Goal: Information Seeking & Learning: Learn about a topic

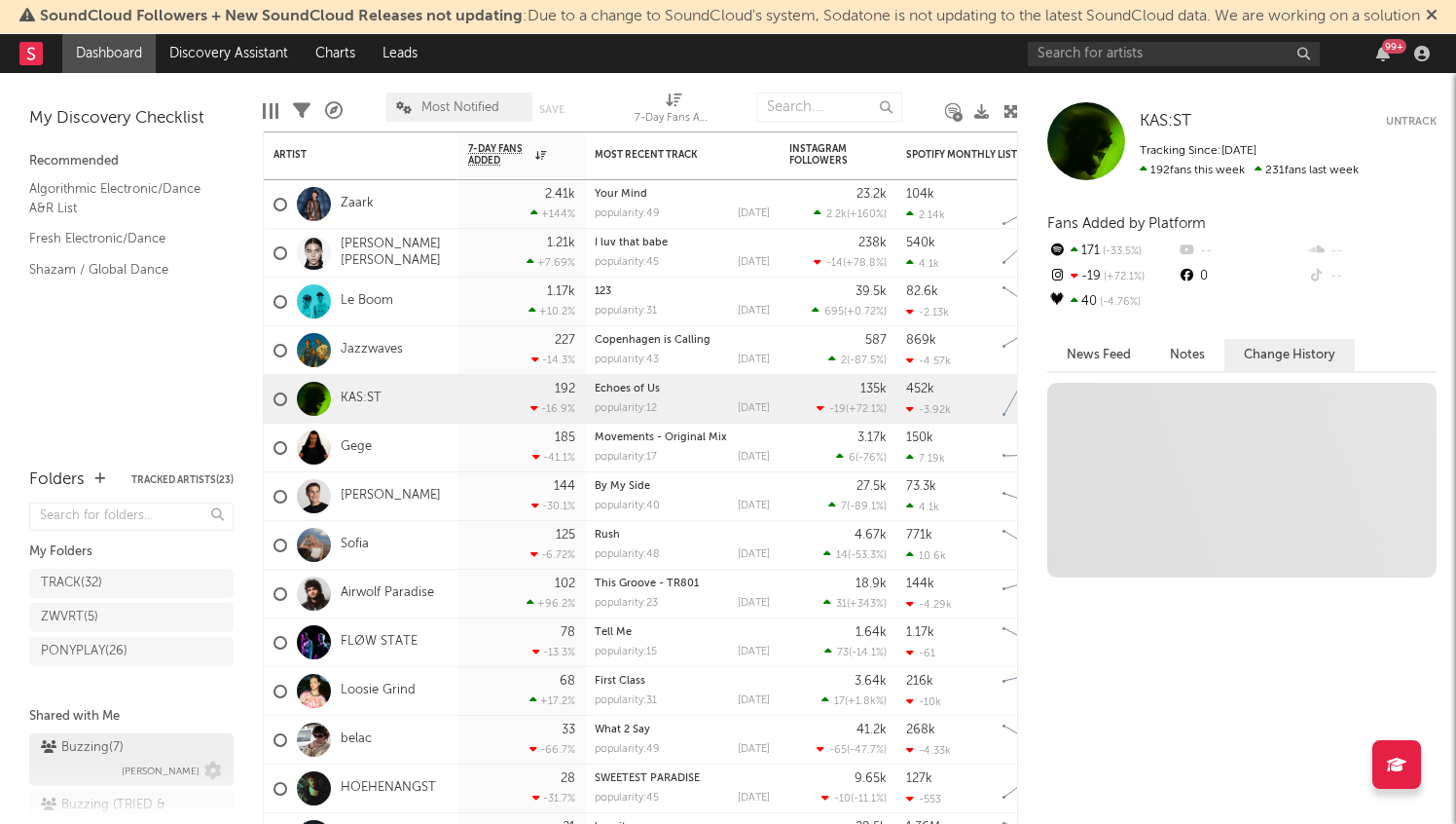
click at [148, 760] on span "[PERSON_NAME]" at bounding box center [160, 772] width 78 height 24
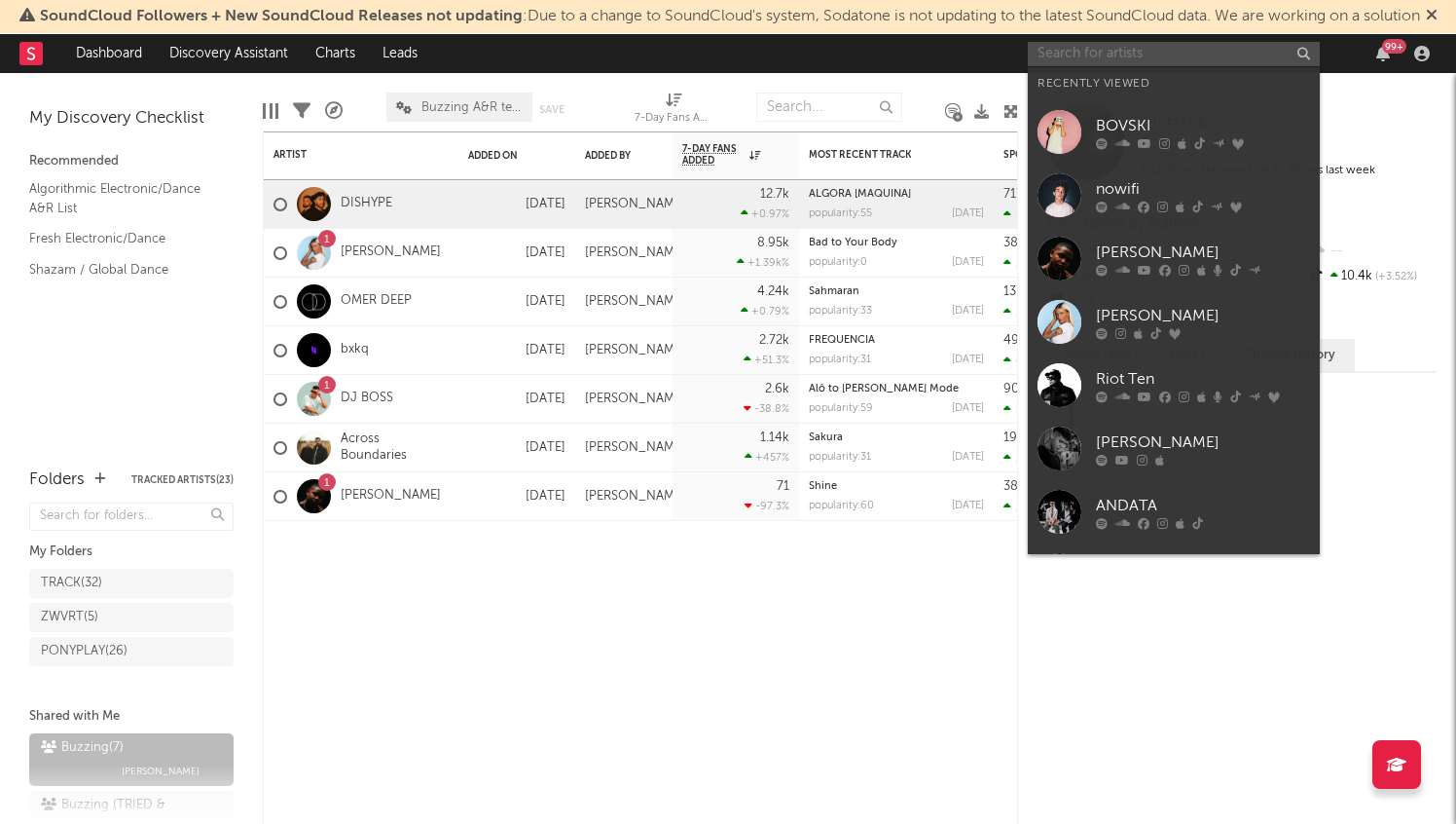
click at [1122, 59] on input "text" at bounding box center [1174, 53] width 292 height 25
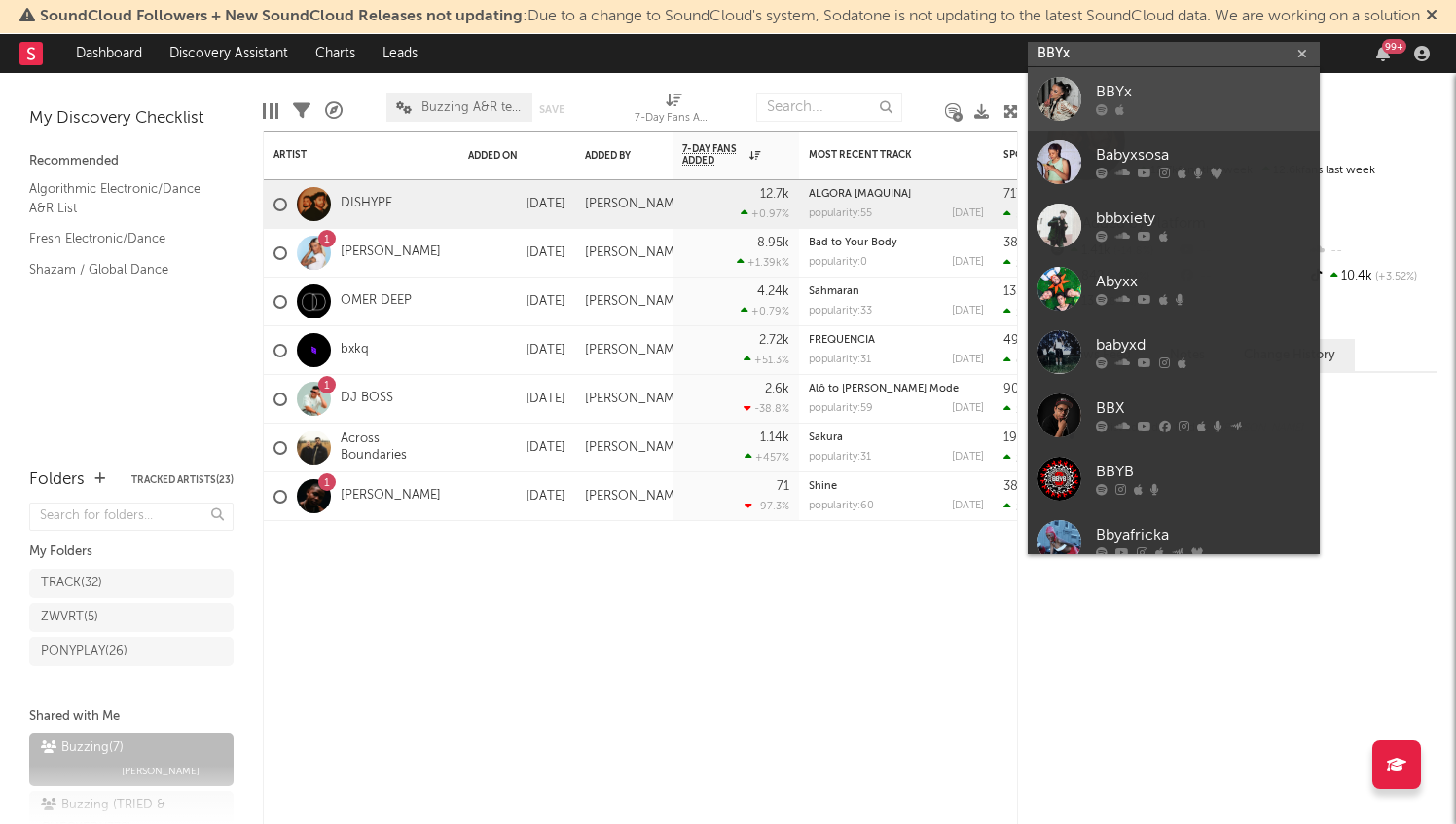
type input "BBYx"
click at [1223, 98] on div "BBYx" at bounding box center [1203, 93] width 214 height 24
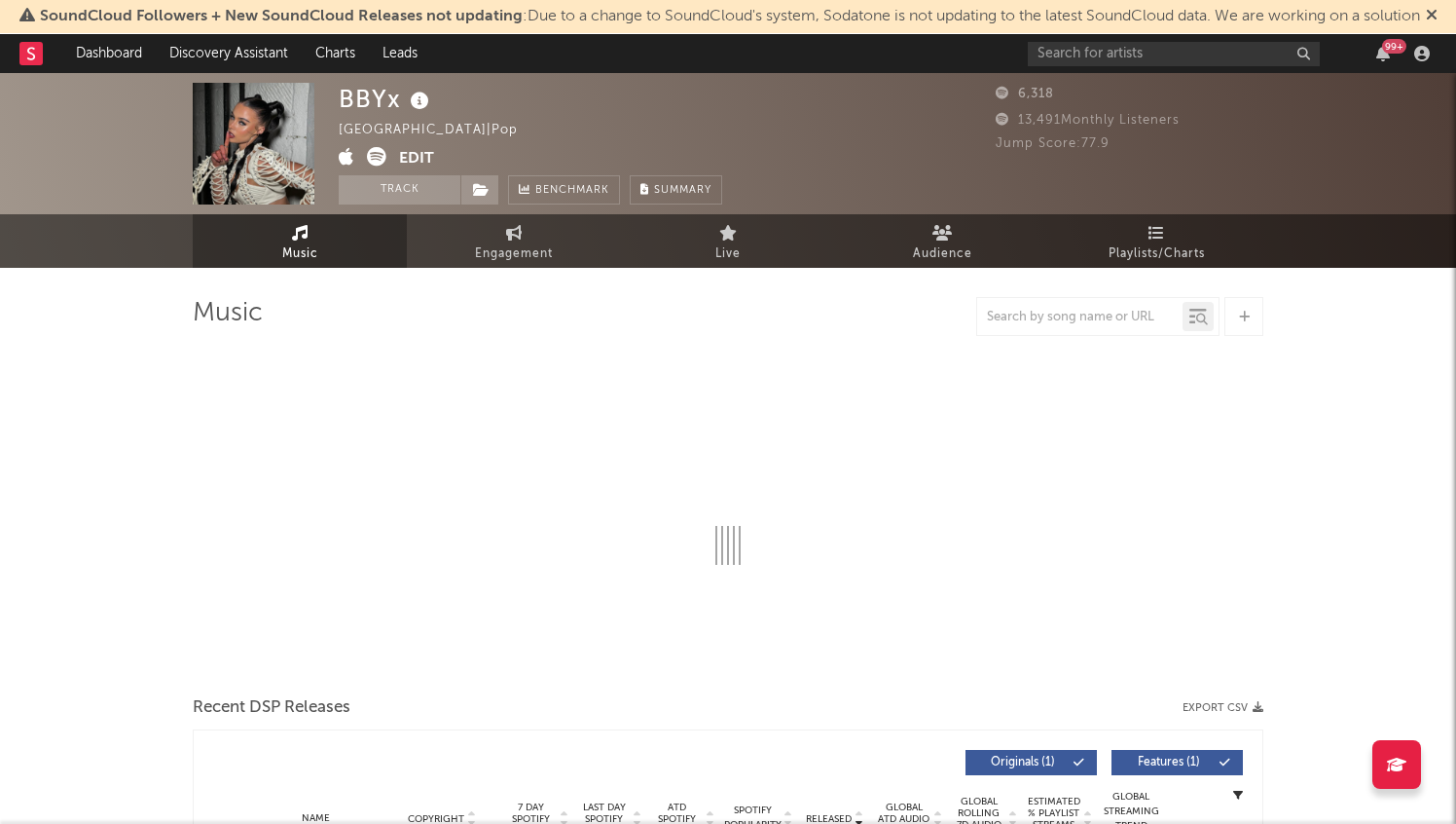
select select "6m"
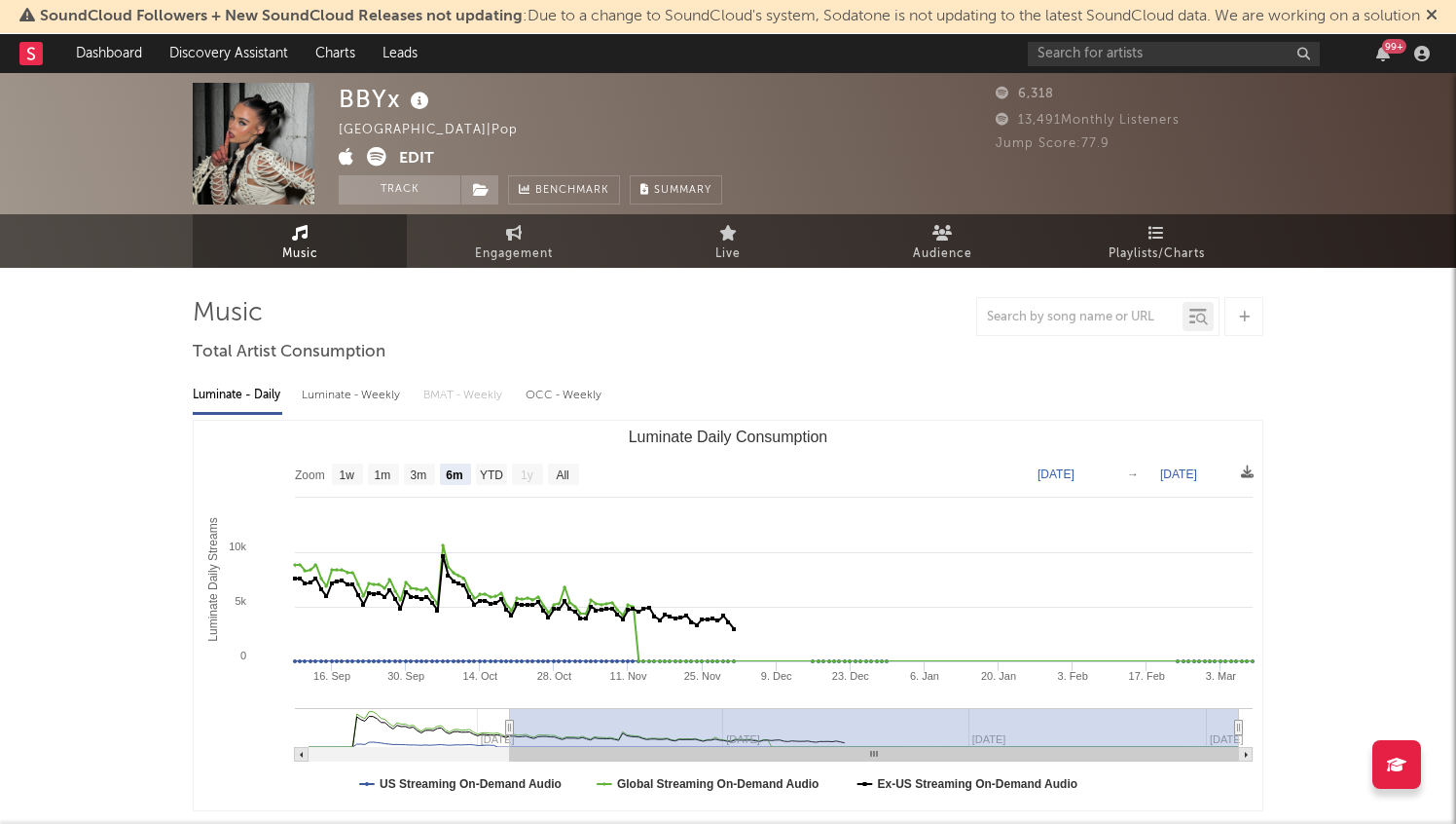
click at [1247, 324] on div at bounding box center [1244, 316] width 39 height 39
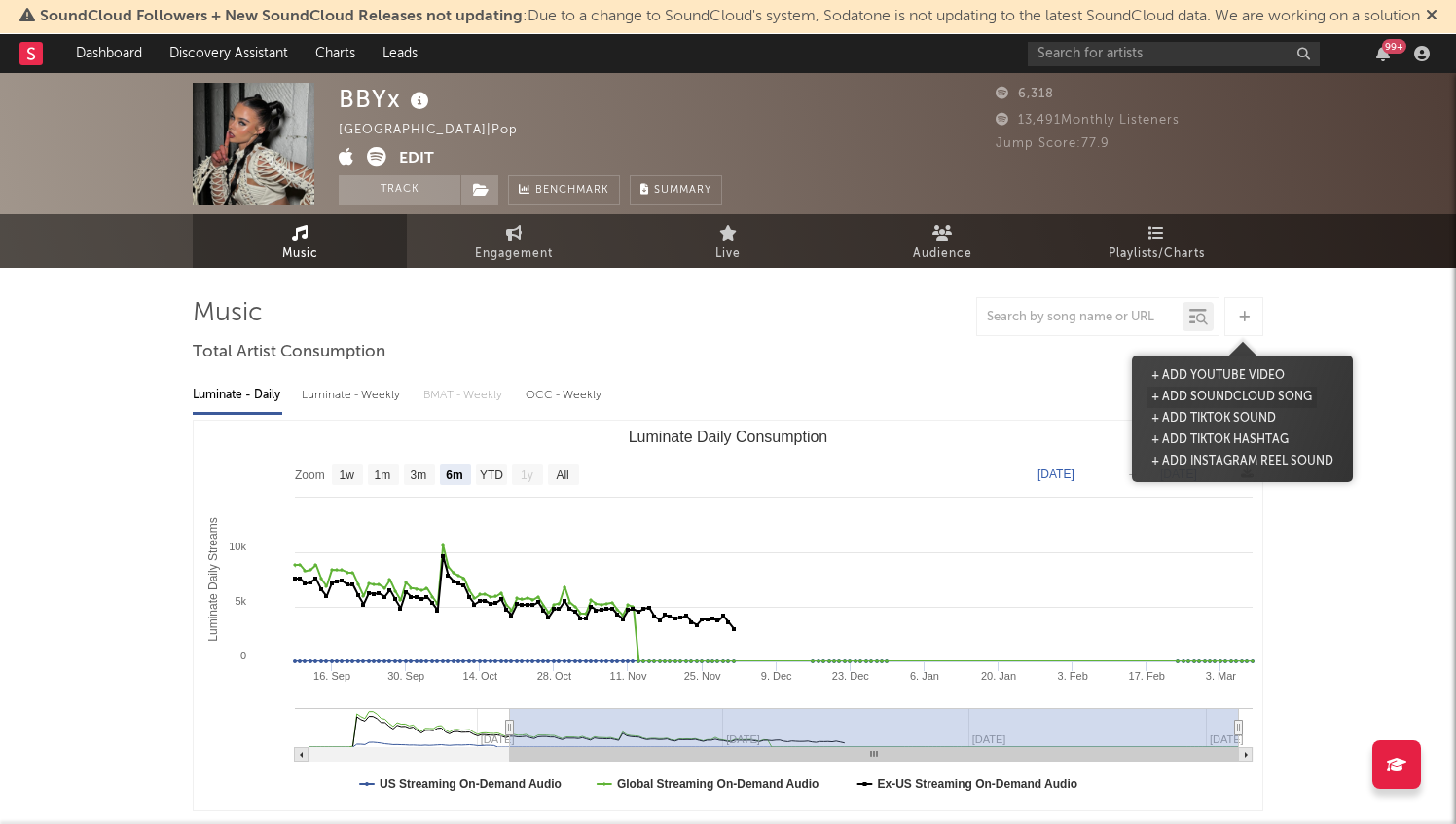
click at [1227, 393] on button "+ Add SoundCloud Song" at bounding box center [1232, 397] width 170 height 22
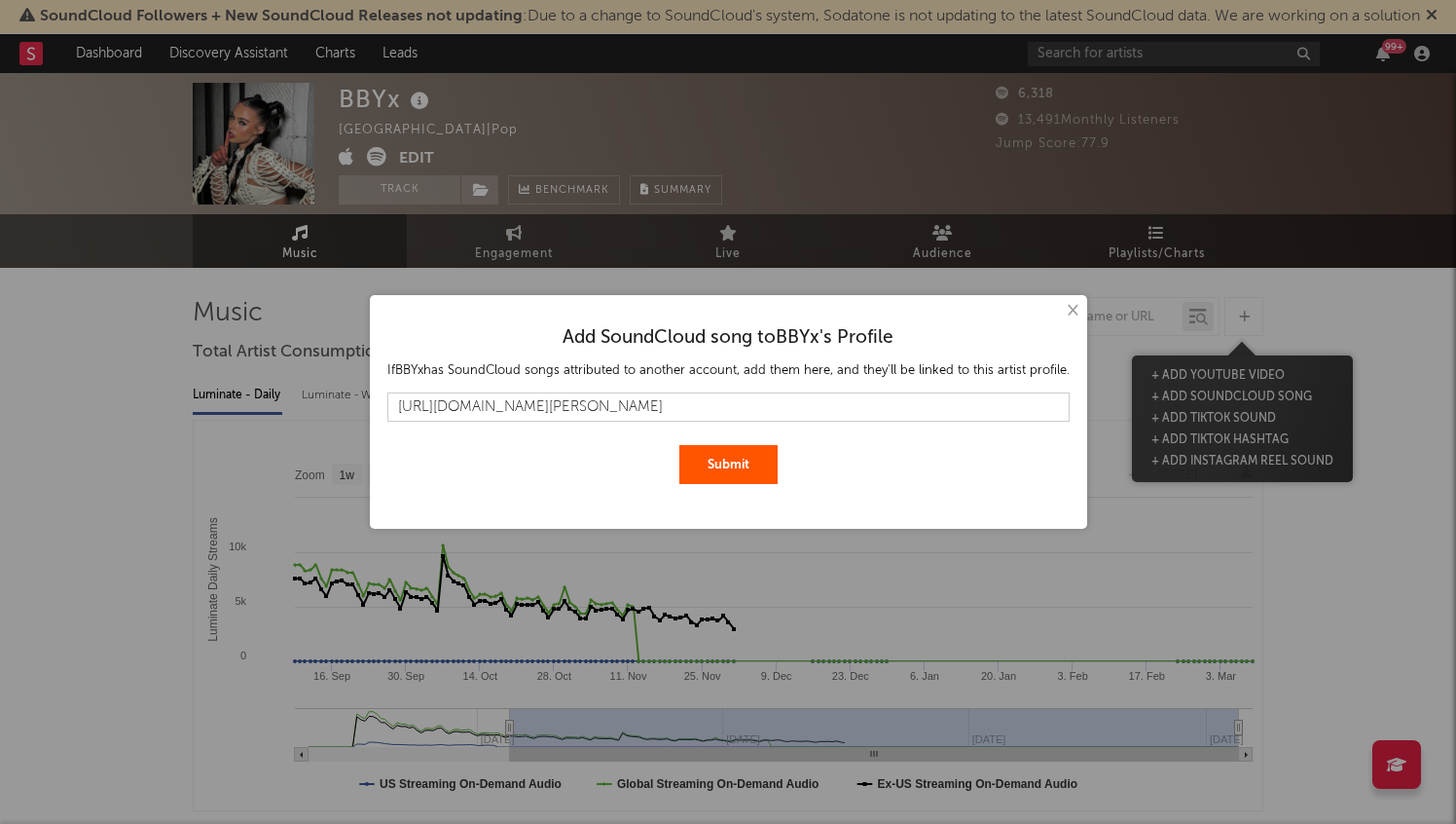
scroll to position [0, 597]
type input "[URL][DOMAIN_NAME][PERSON_NAME]"
click at [713, 457] on button "Submit" at bounding box center [728, 464] width 98 height 39
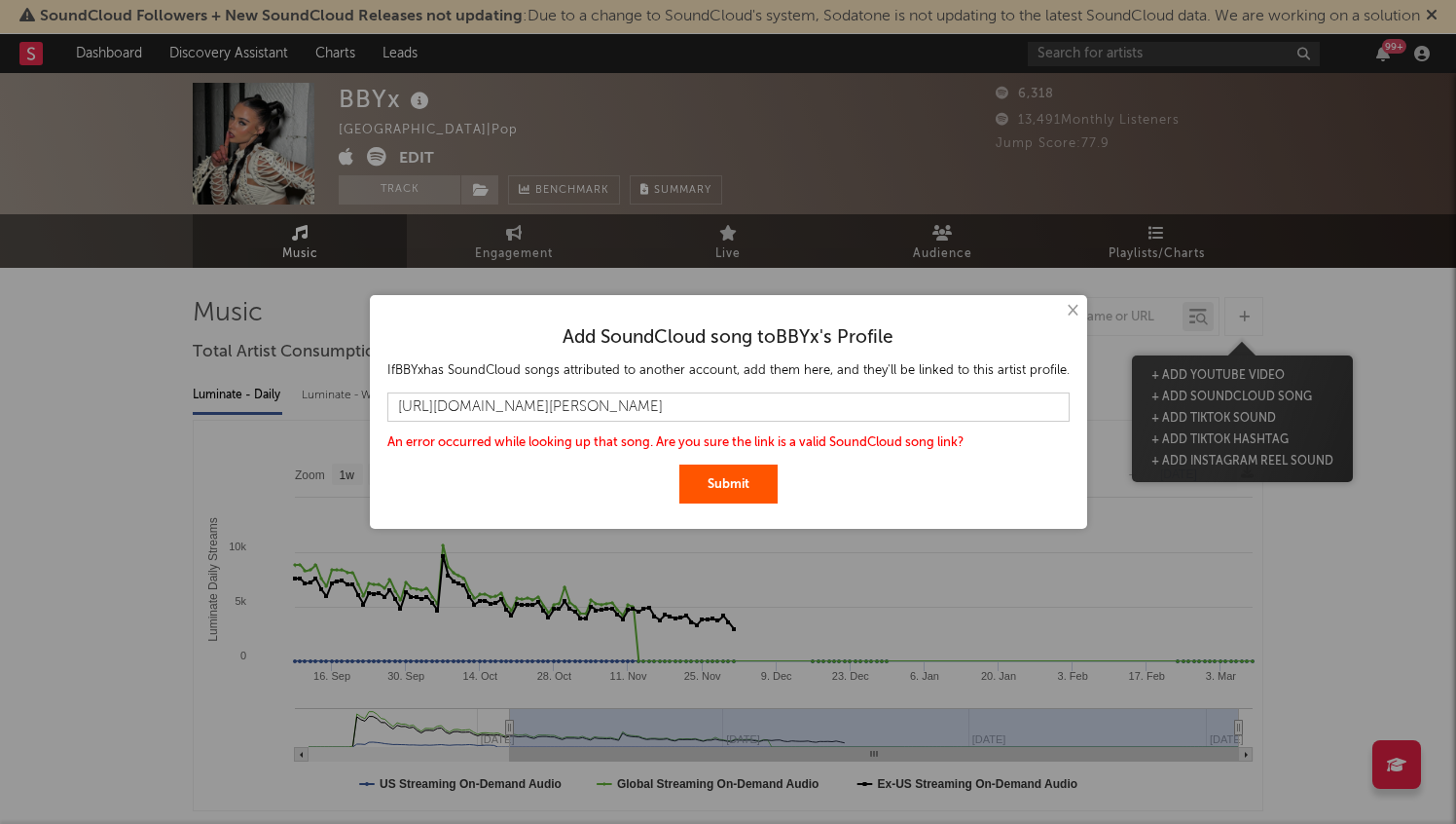
click at [1071, 312] on button "×" at bounding box center [1072, 311] width 22 height 22
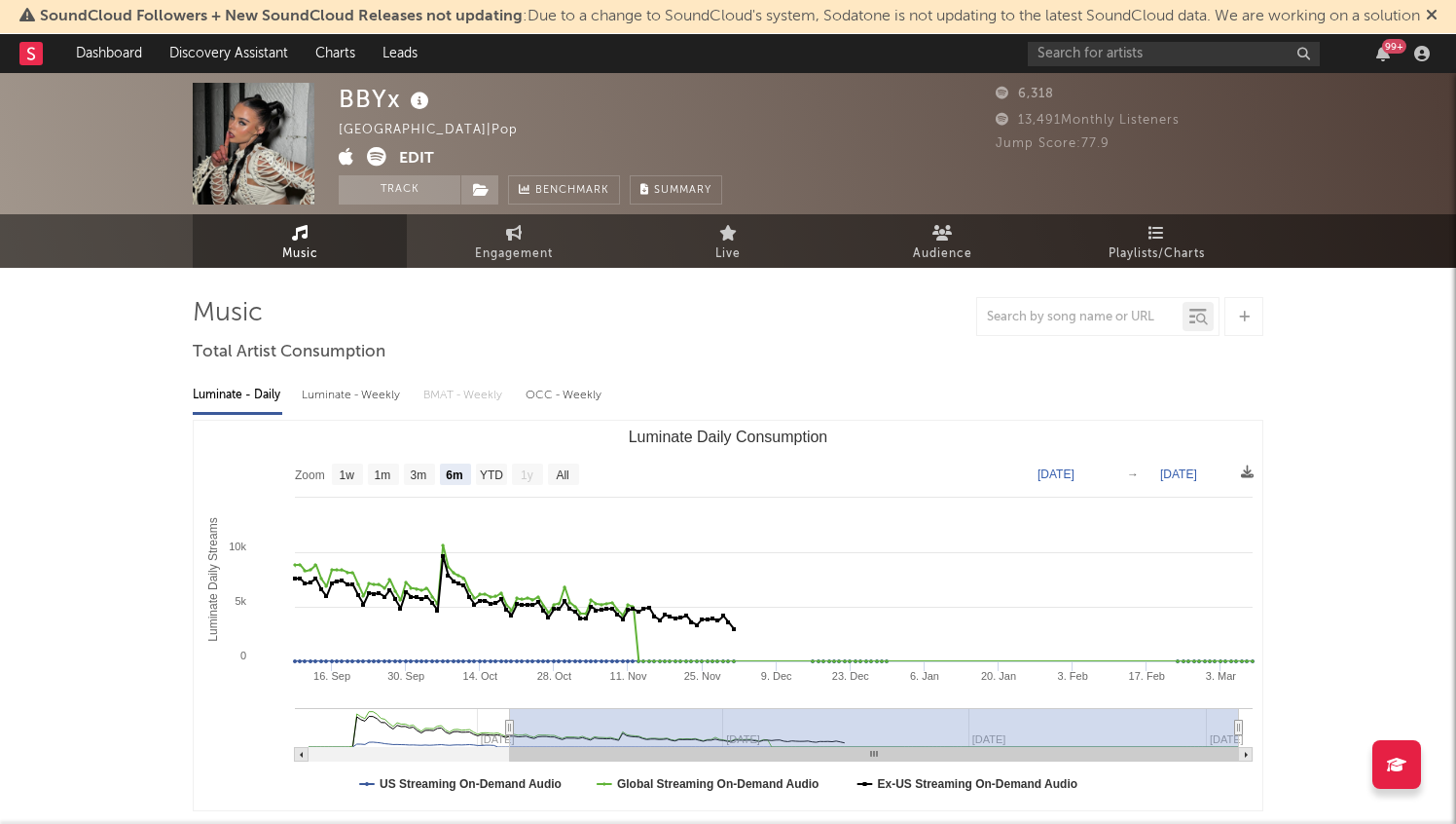
click at [878, 306] on div at bounding box center [728, 316] width 1071 height 39
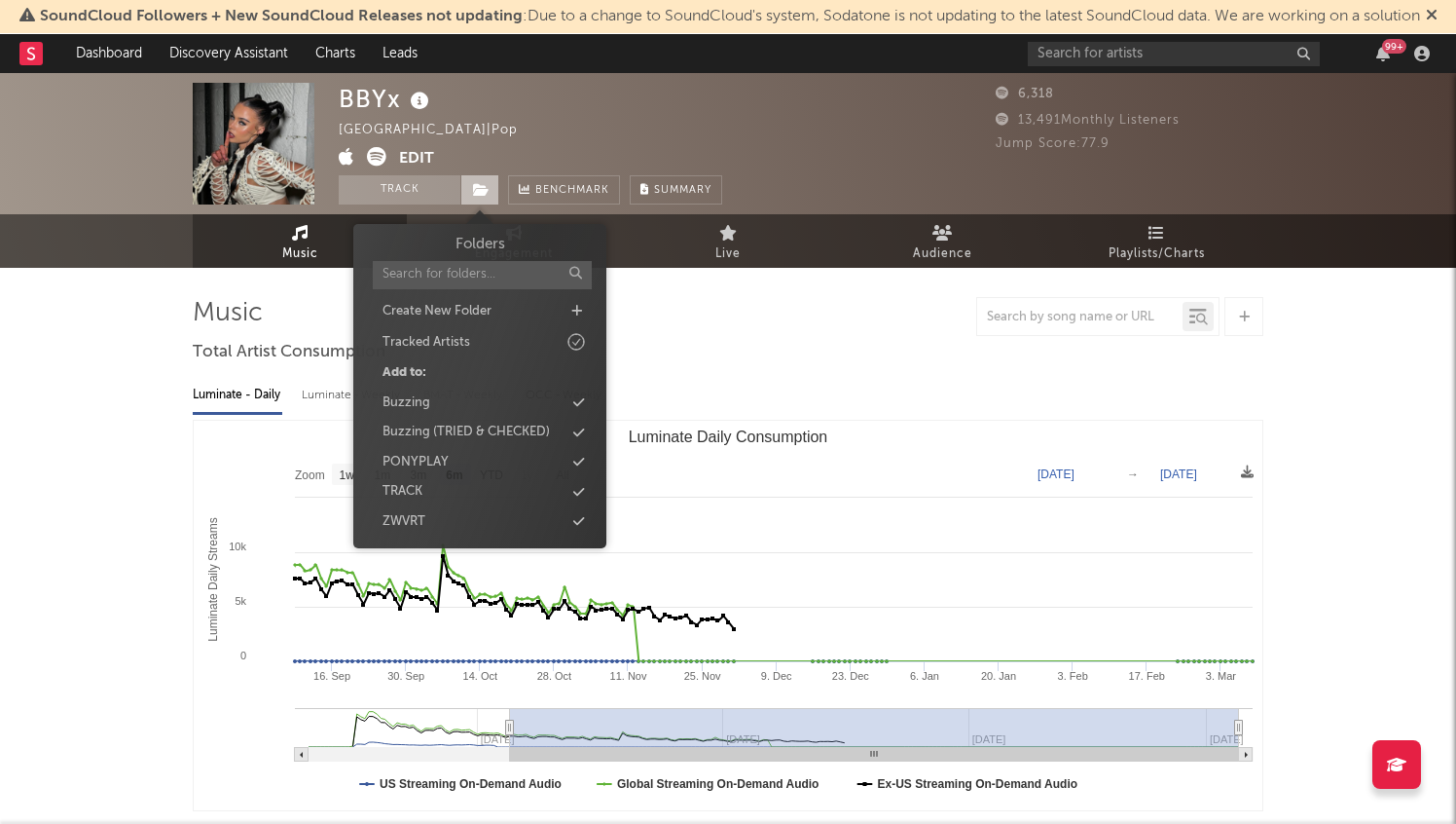
click at [492, 183] on span at bounding box center [479, 189] width 39 height 29
click at [500, 398] on div "Buzzing" at bounding box center [480, 403] width 224 height 26
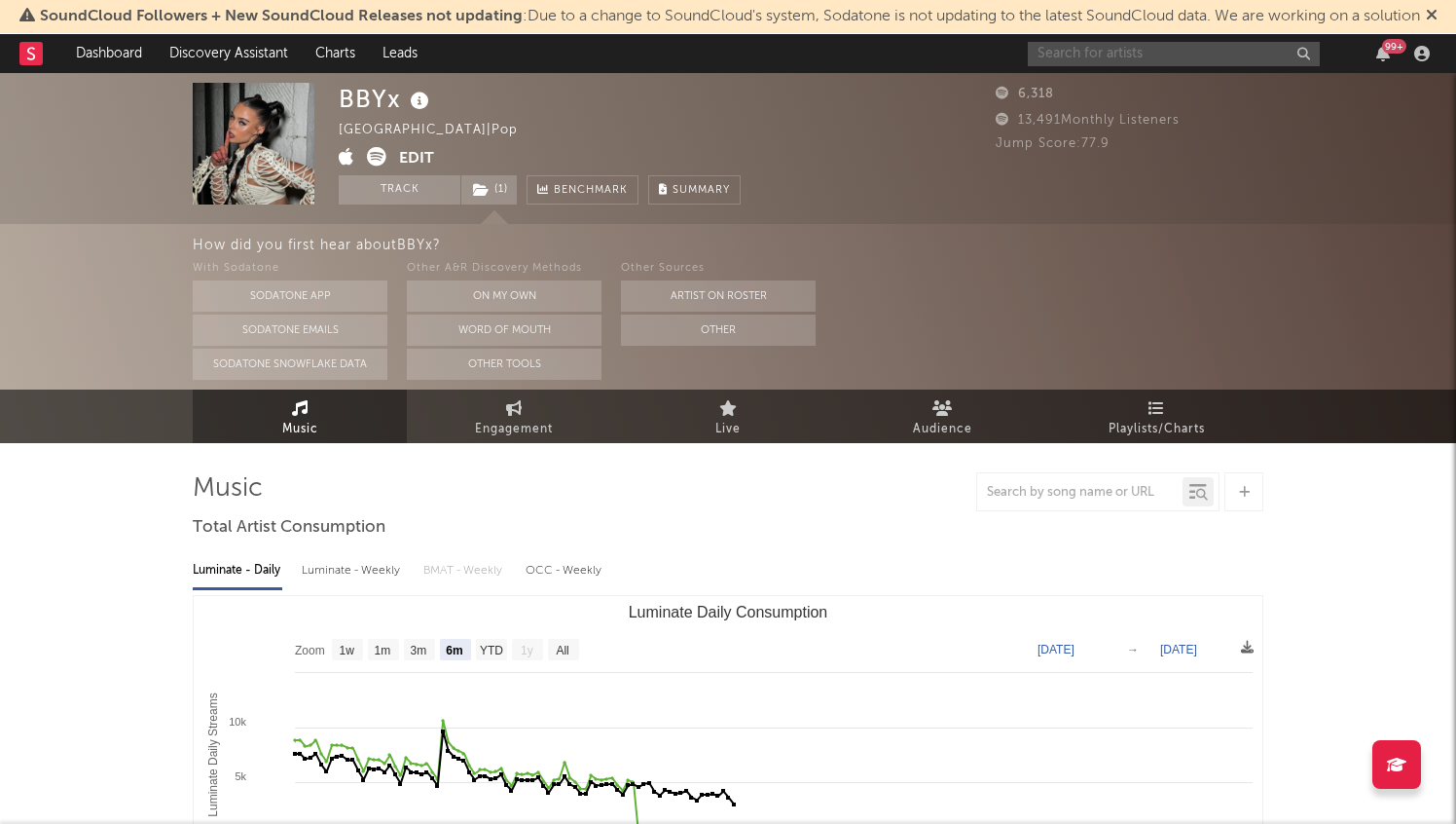
click at [1095, 50] on input "text" at bounding box center [1174, 53] width 292 height 25
type input "SKILAH"
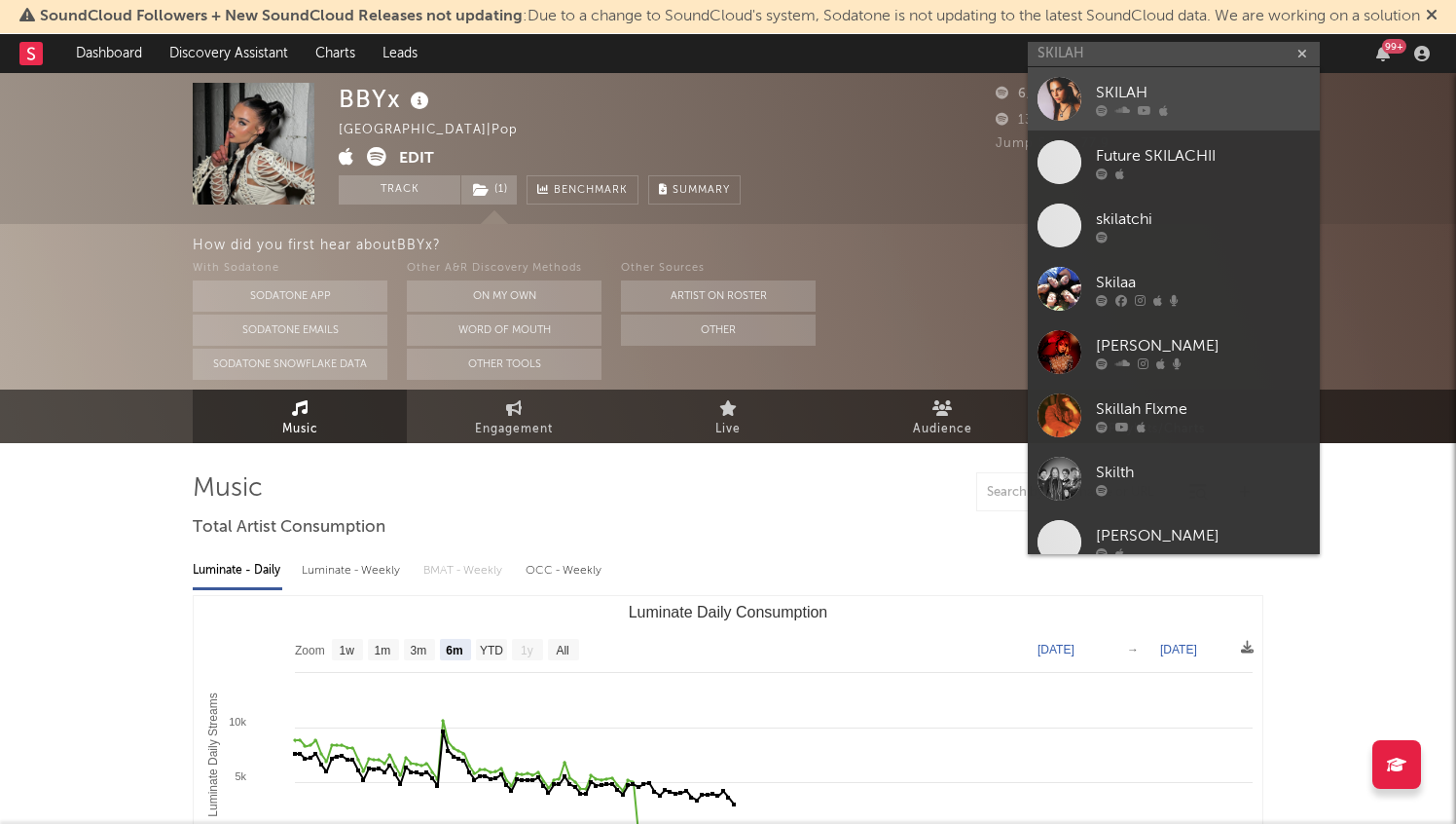
click at [1193, 74] on link "SKILAH" at bounding box center [1174, 99] width 292 height 63
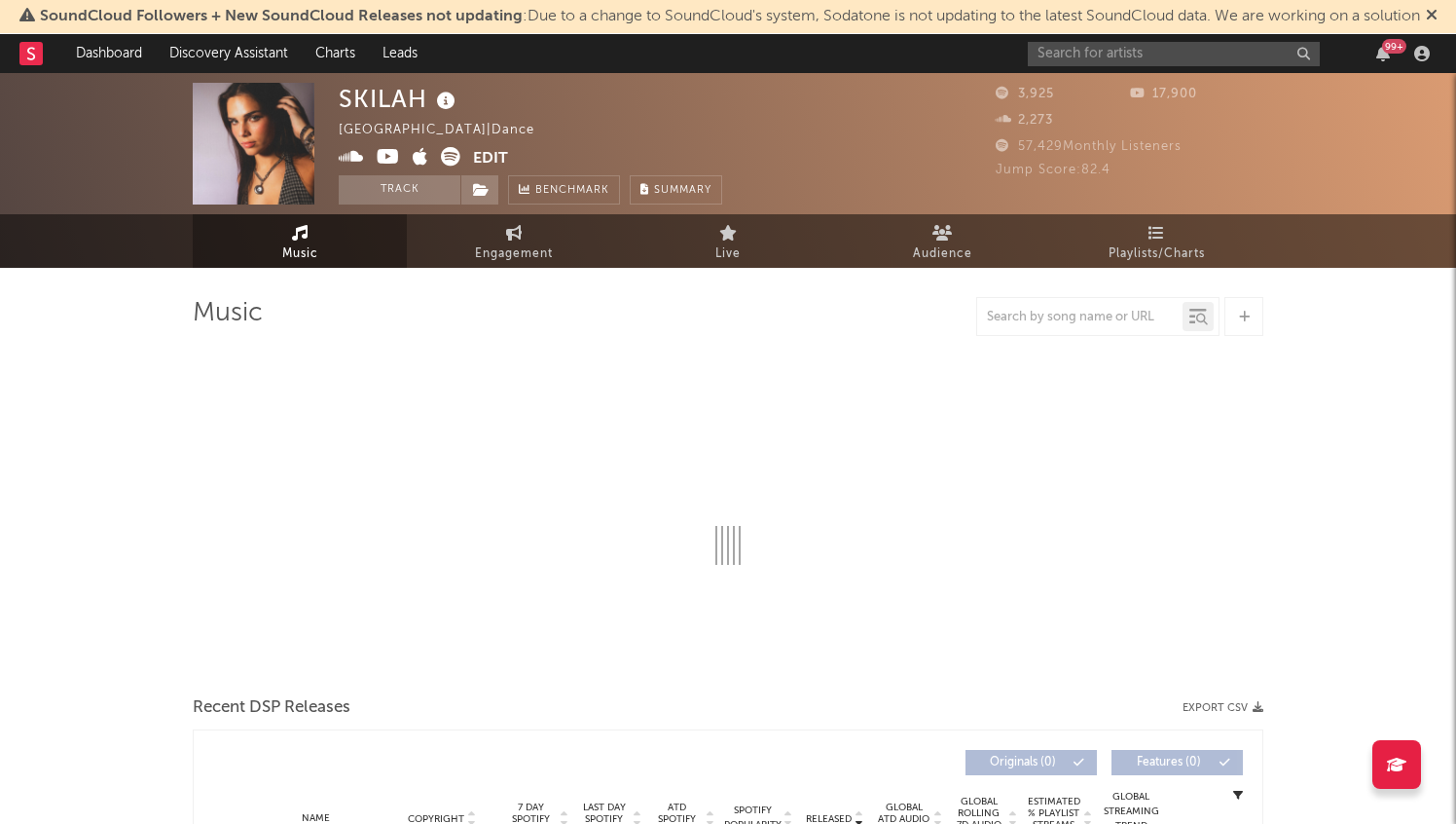
select select "6m"
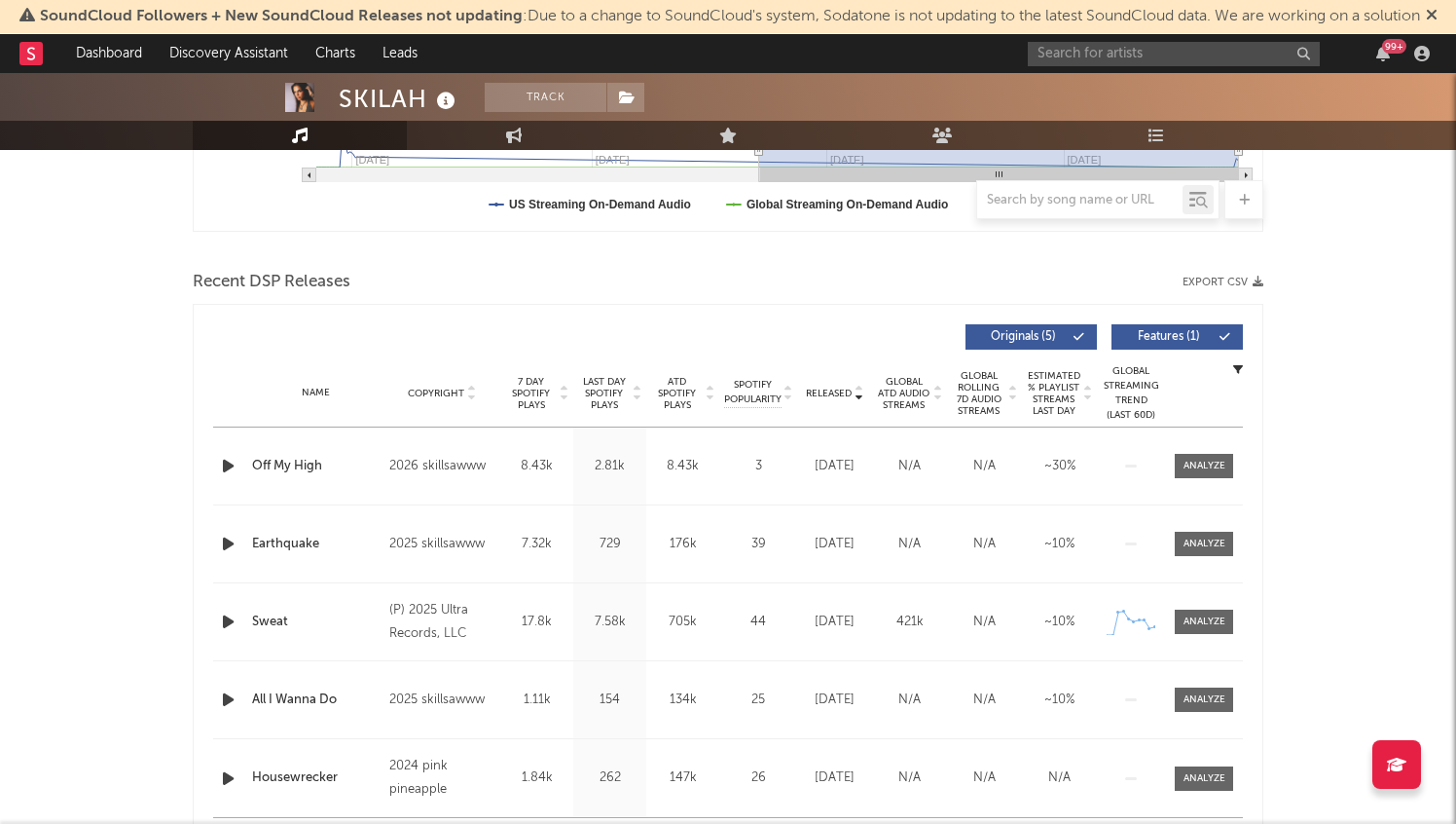
scroll to position [766, 0]
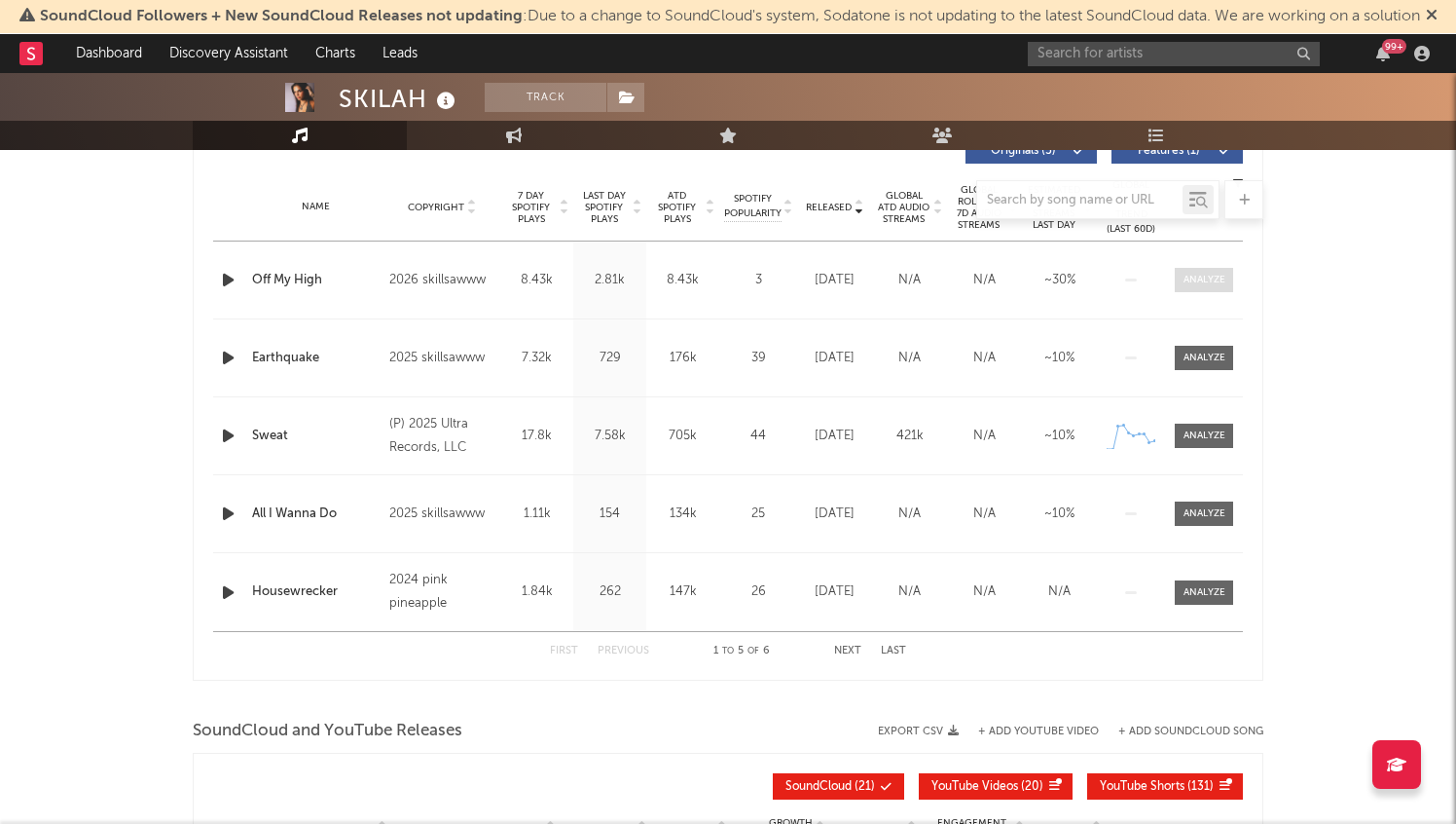
click at [1223, 287] on span at bounding box center [1203, 279] width 58 height 25
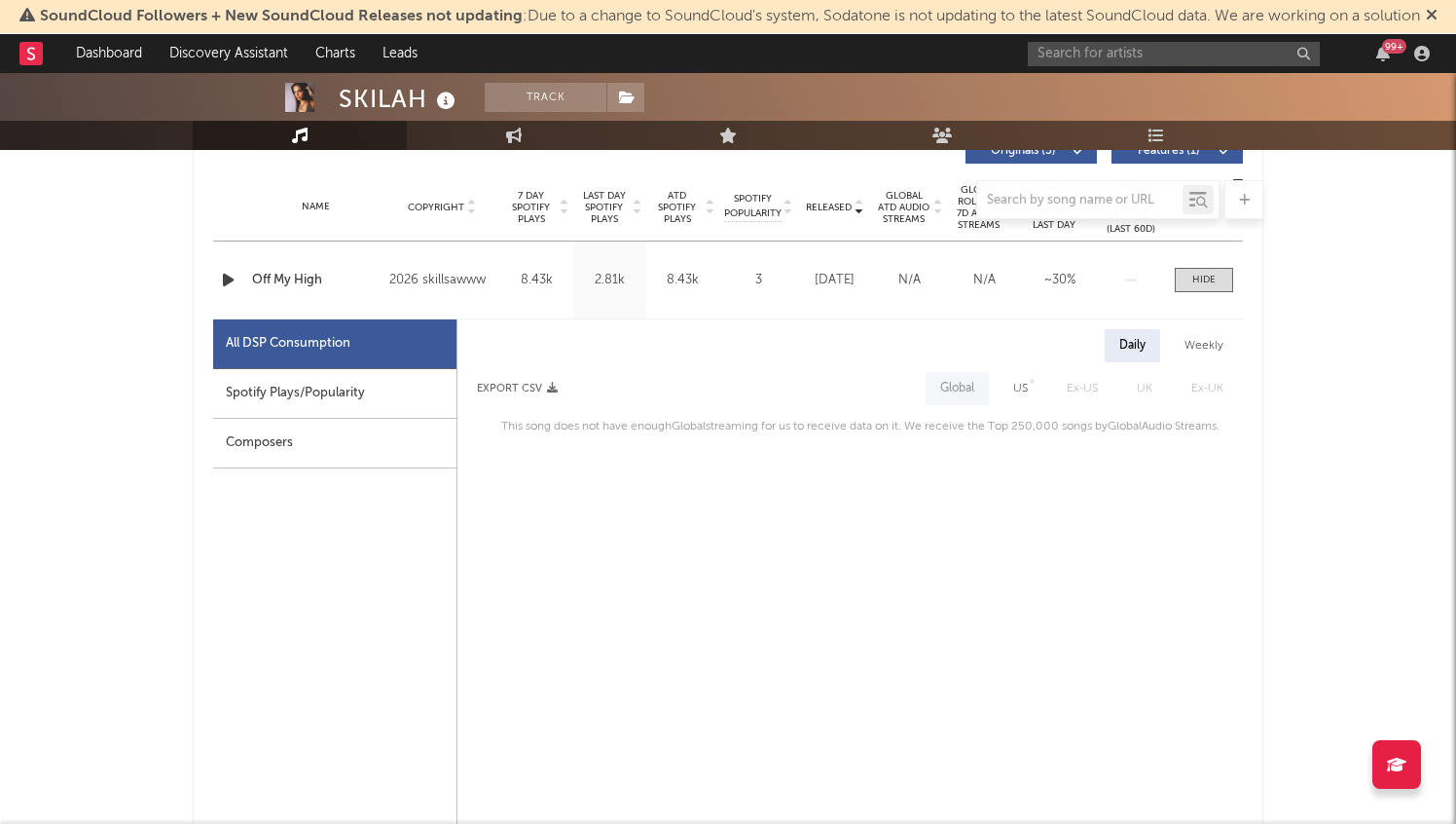
click at [332, 389] on div "Spotify Plays/Popularity" at bounding box center [335, 394] width 244 height 50
select select "1w"
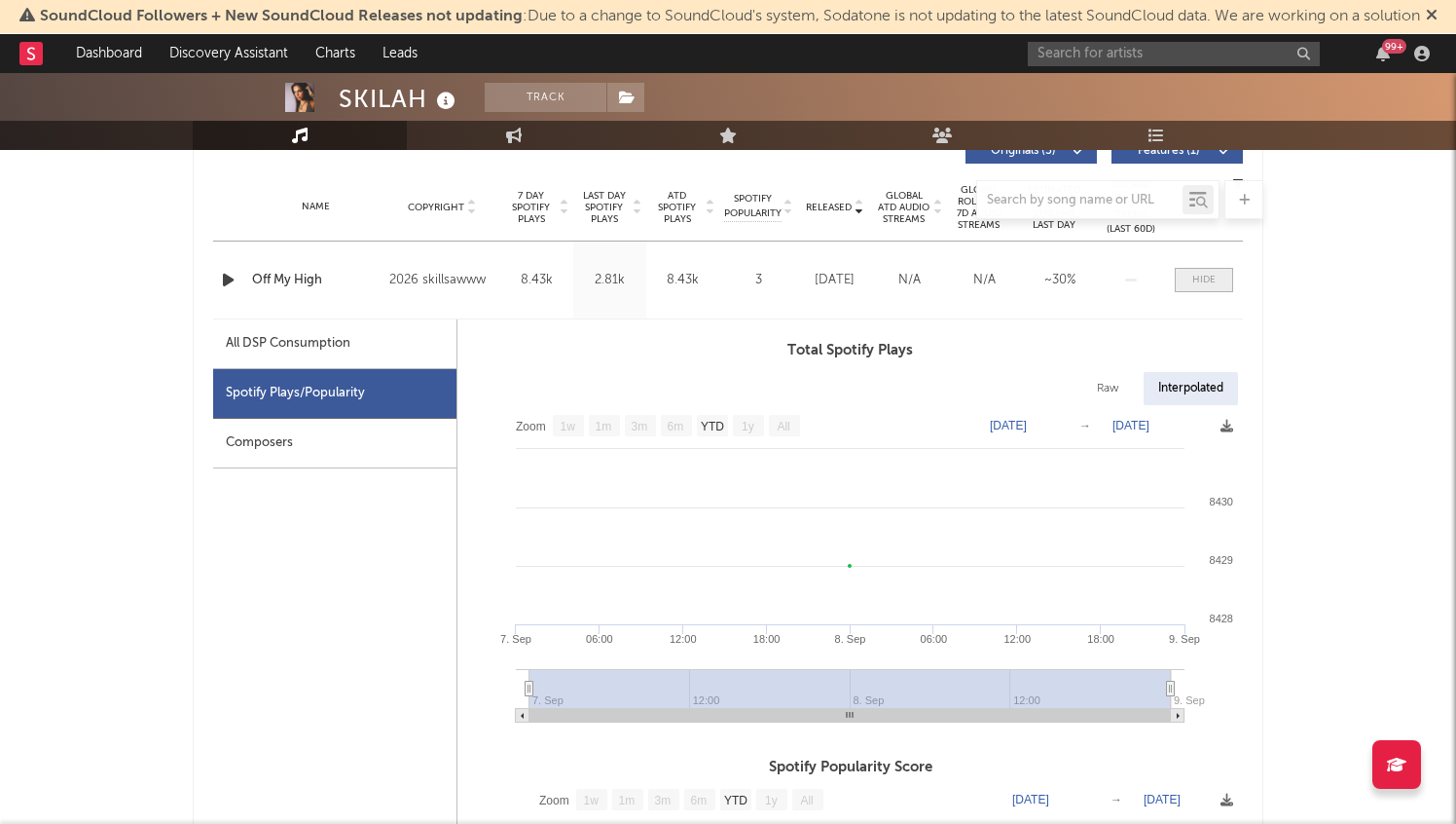
click at [1214, 283] on div at bounding box center [1204, 279] width 24 height 15
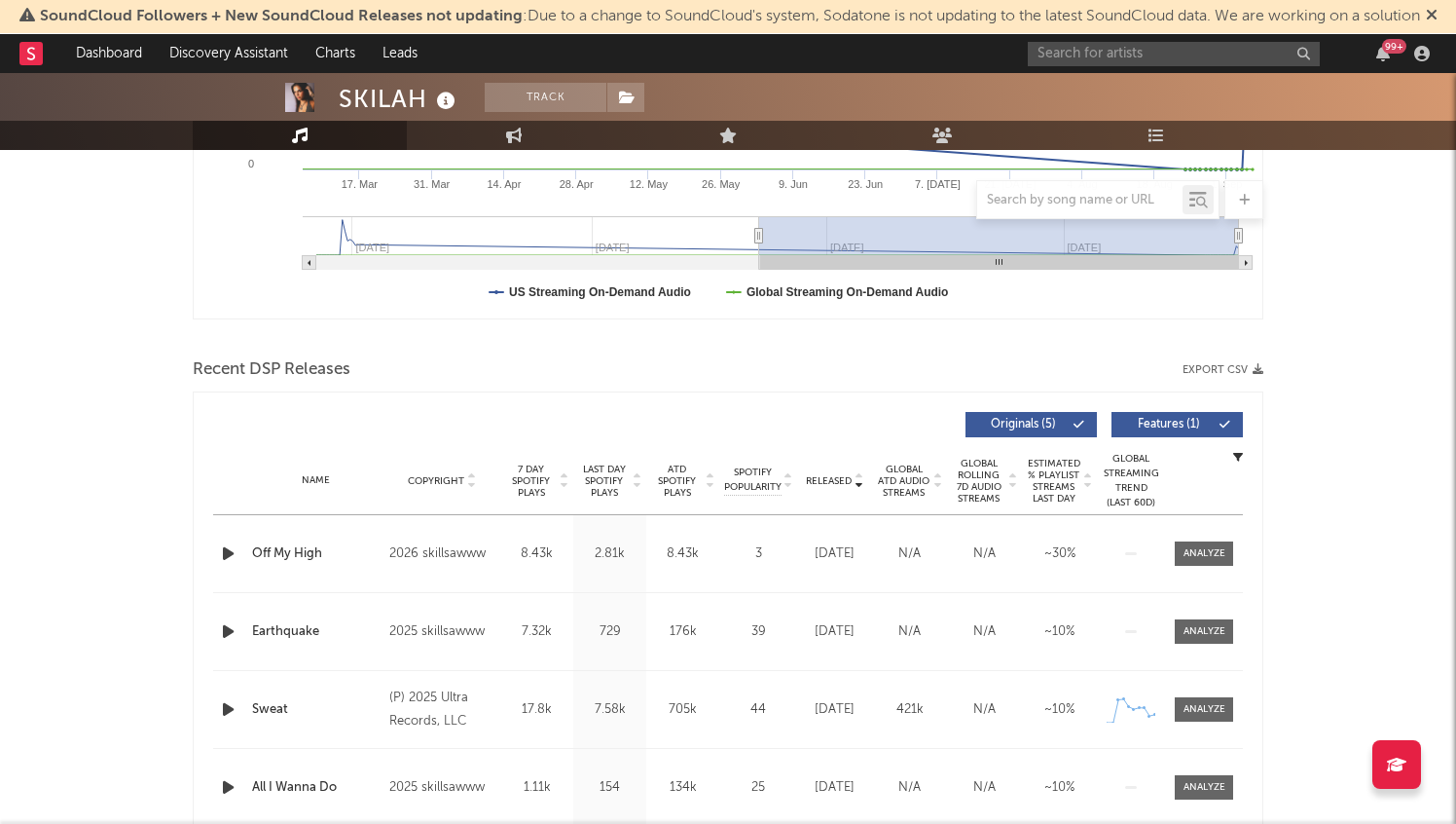
scroll to position [670, 0]
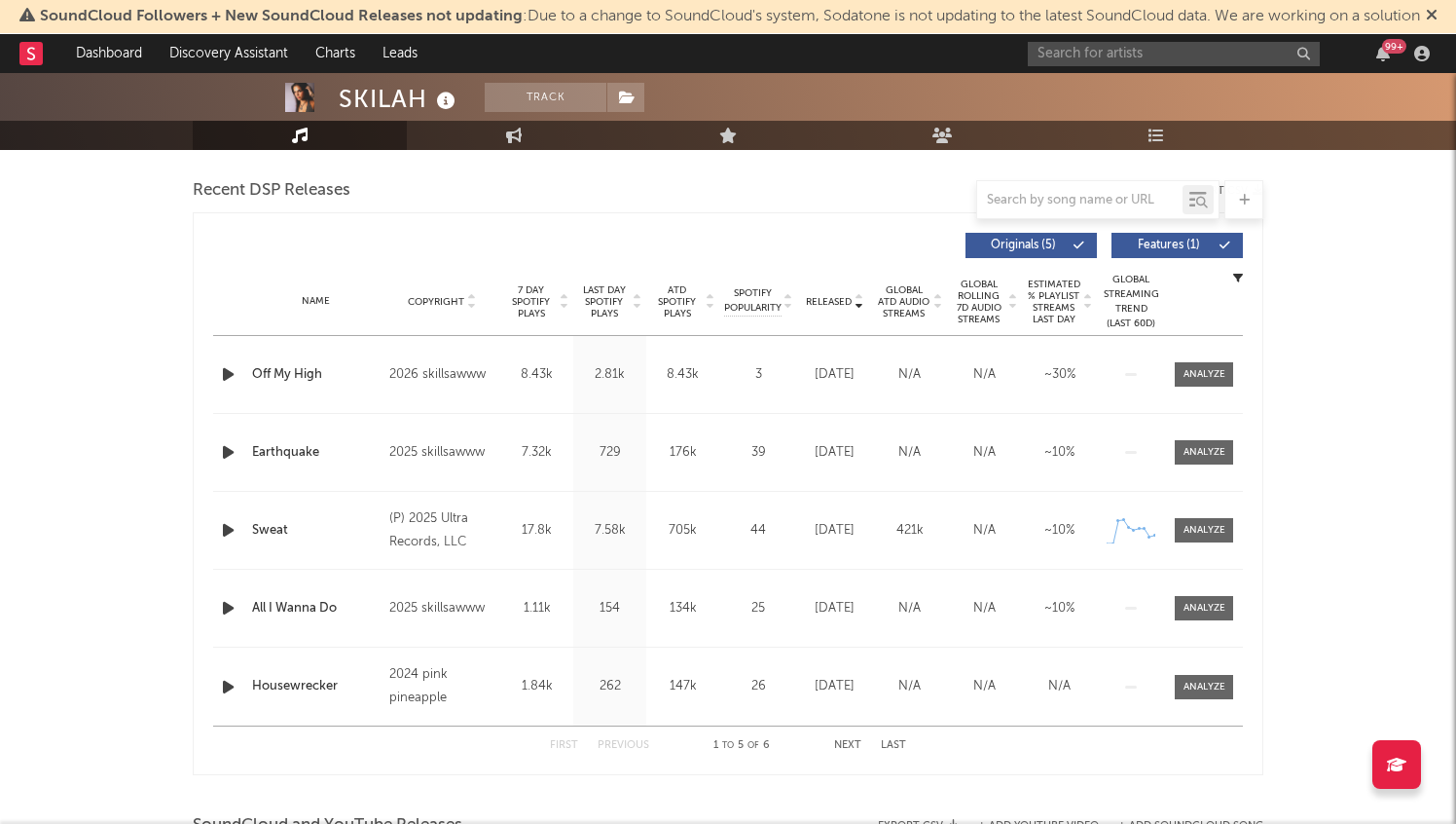
click at [228, 372] on icon "button" at bounding box center [228, 374] width 21 height 25
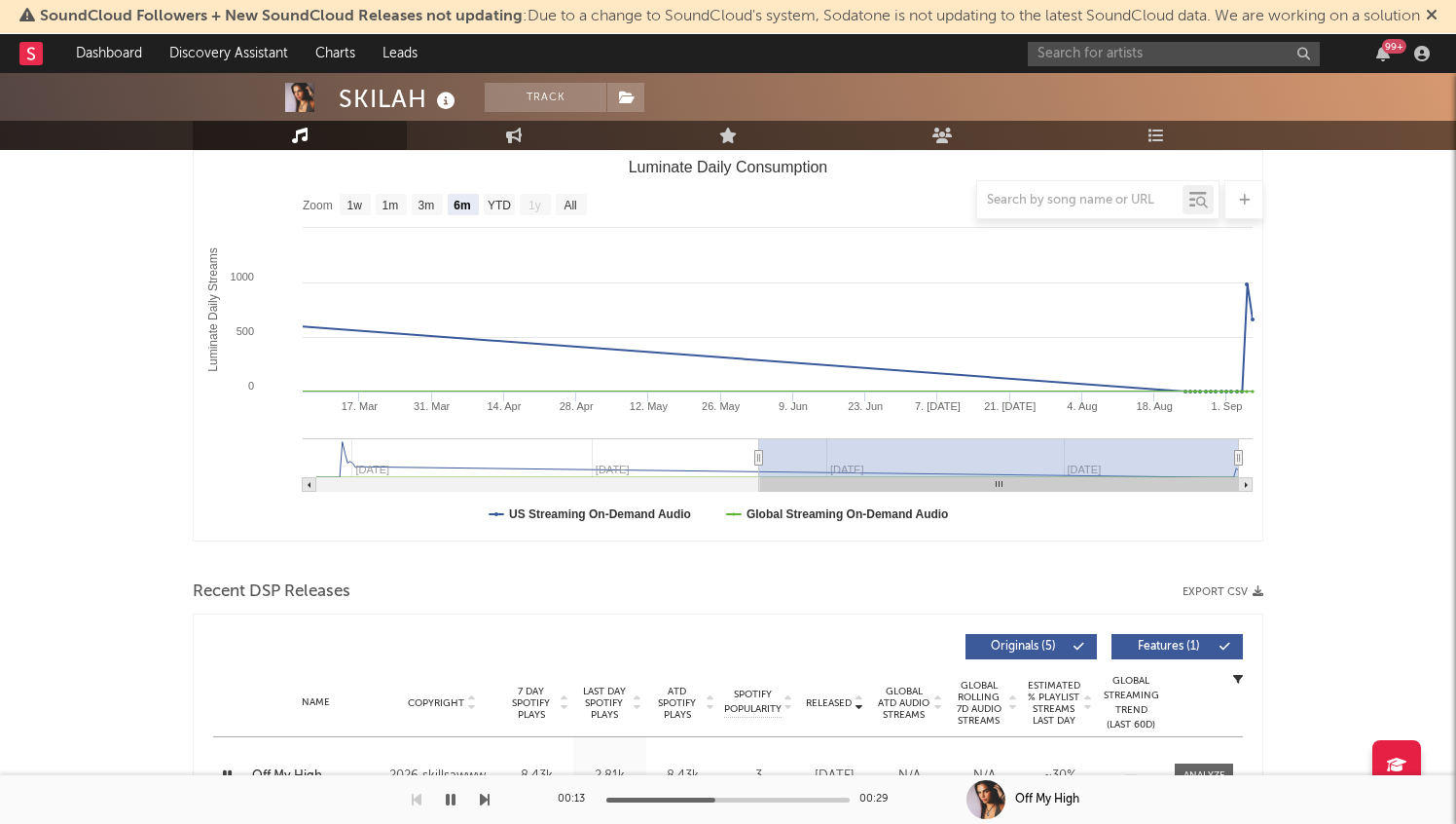
scroll to position [0, 0]
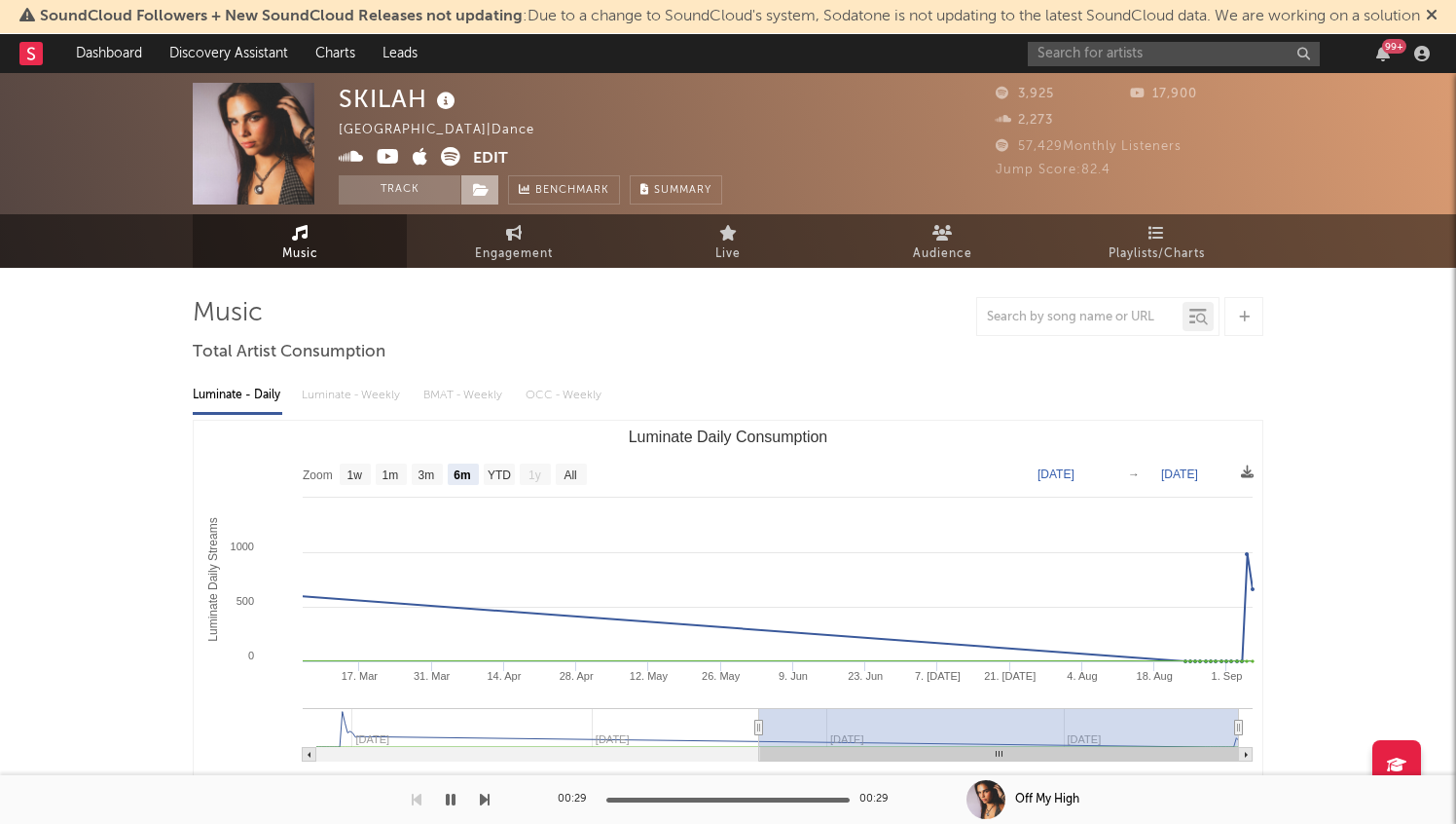
click at [483, 196] on icon at bounding box center [481, 190] width 17 height 14
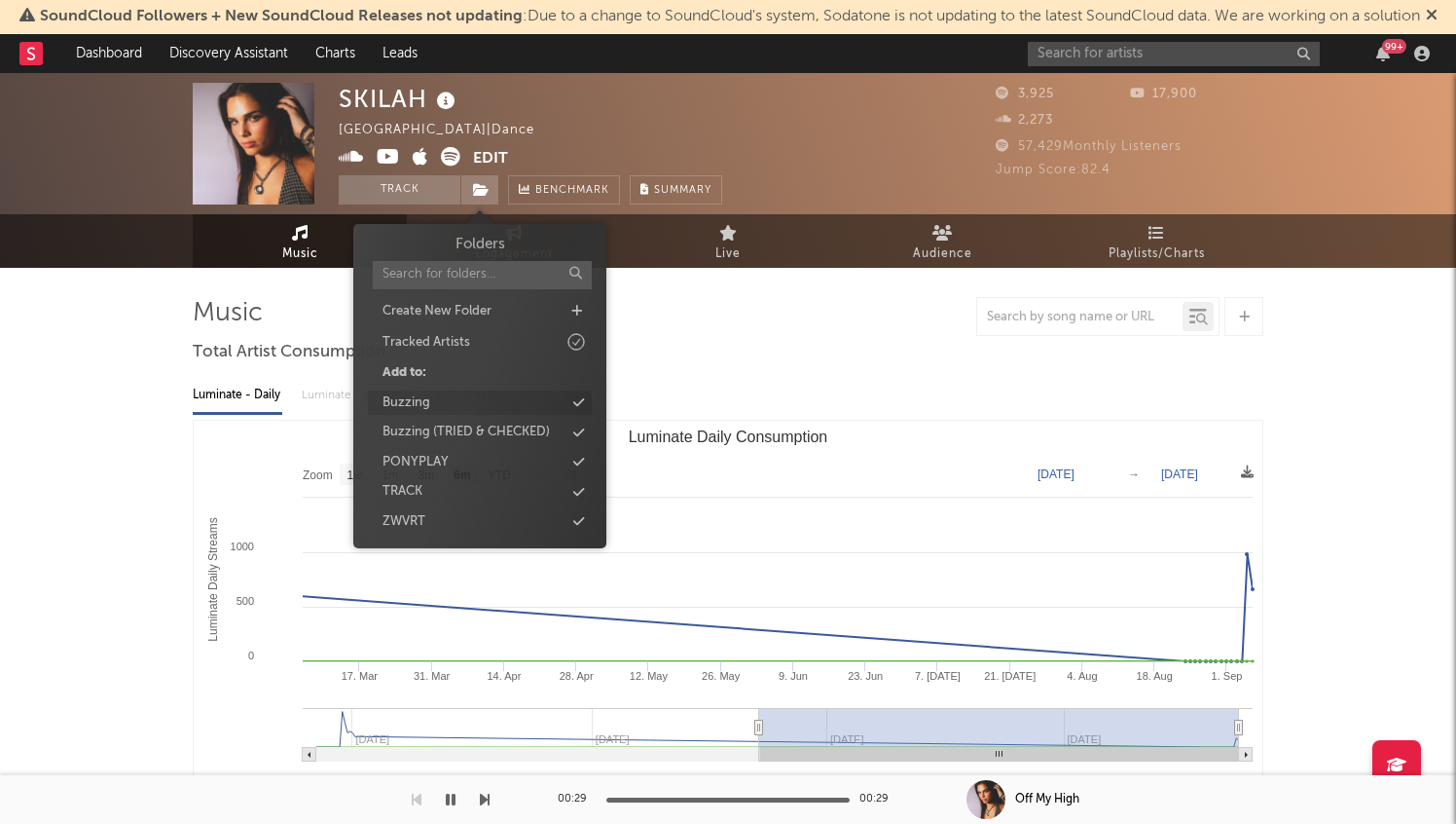
click at [487, 403] on div "Buzzing" at bounding box center [480, 403] width 224 height 26
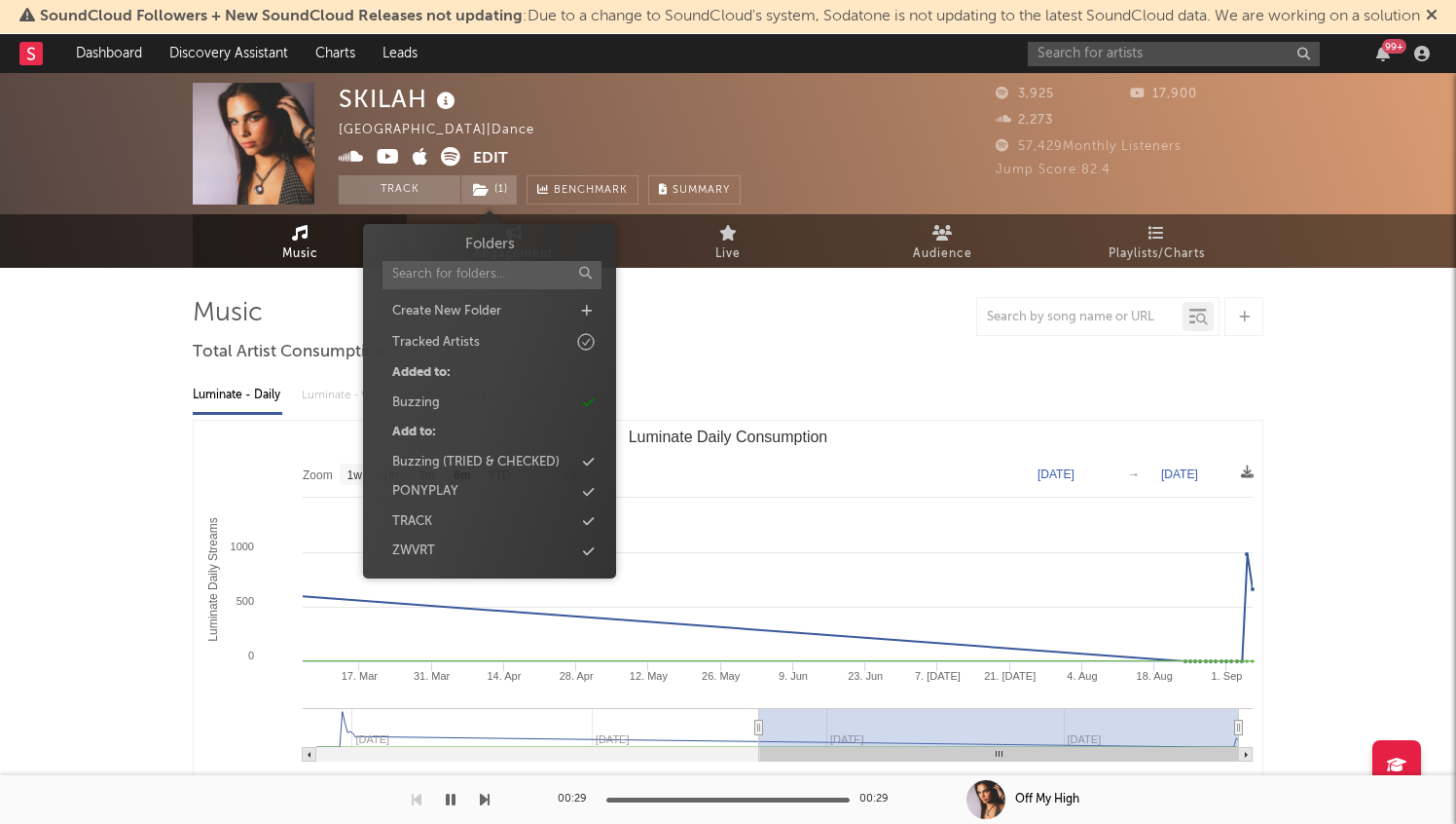
click at [892, 112] on div "SKILAH [GEOGRAPHIC_DATA] | Dance Edit Track ( 1 ) Benchmark Summary" at bounding box center [655, 144] width 633 height 122
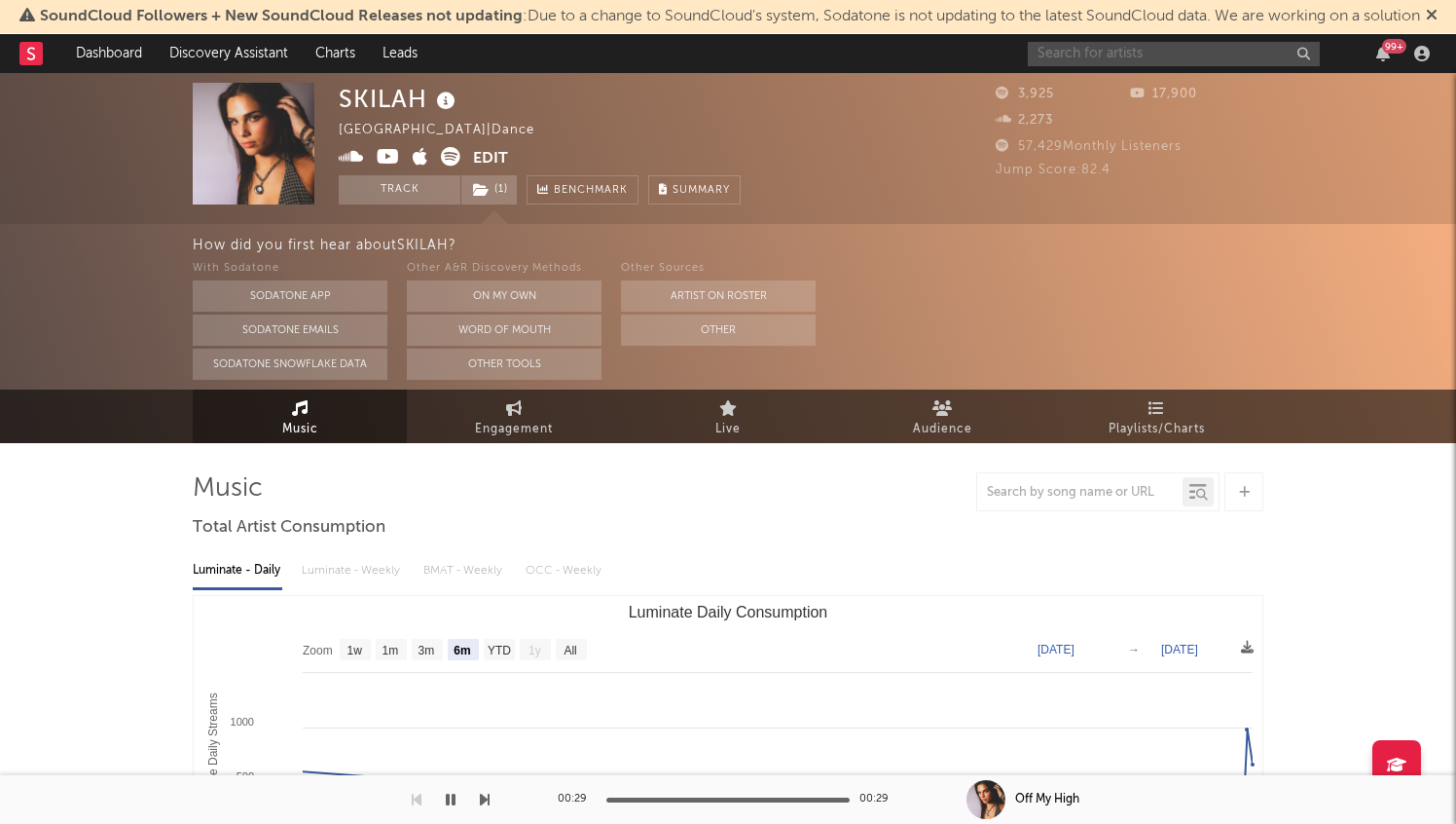
click at [1075, 54] on input "text" at bounding box center [1174, 53] width 292 height 25
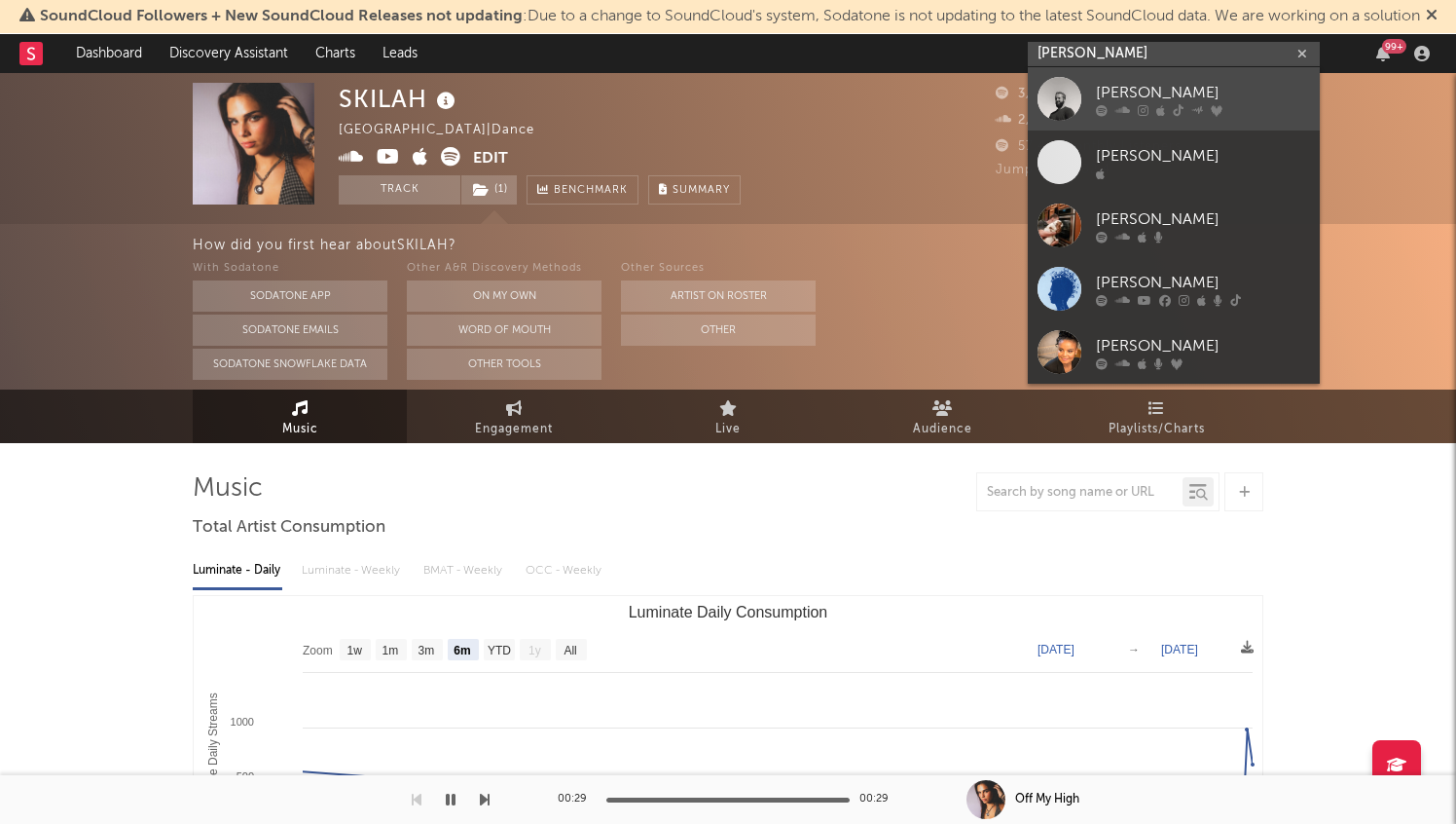
type input "[PERSON_NAME]"
click at [1151, 79] on link "[PERSON_NAME]" at bounding box center [1174, 99] width 292 height 63
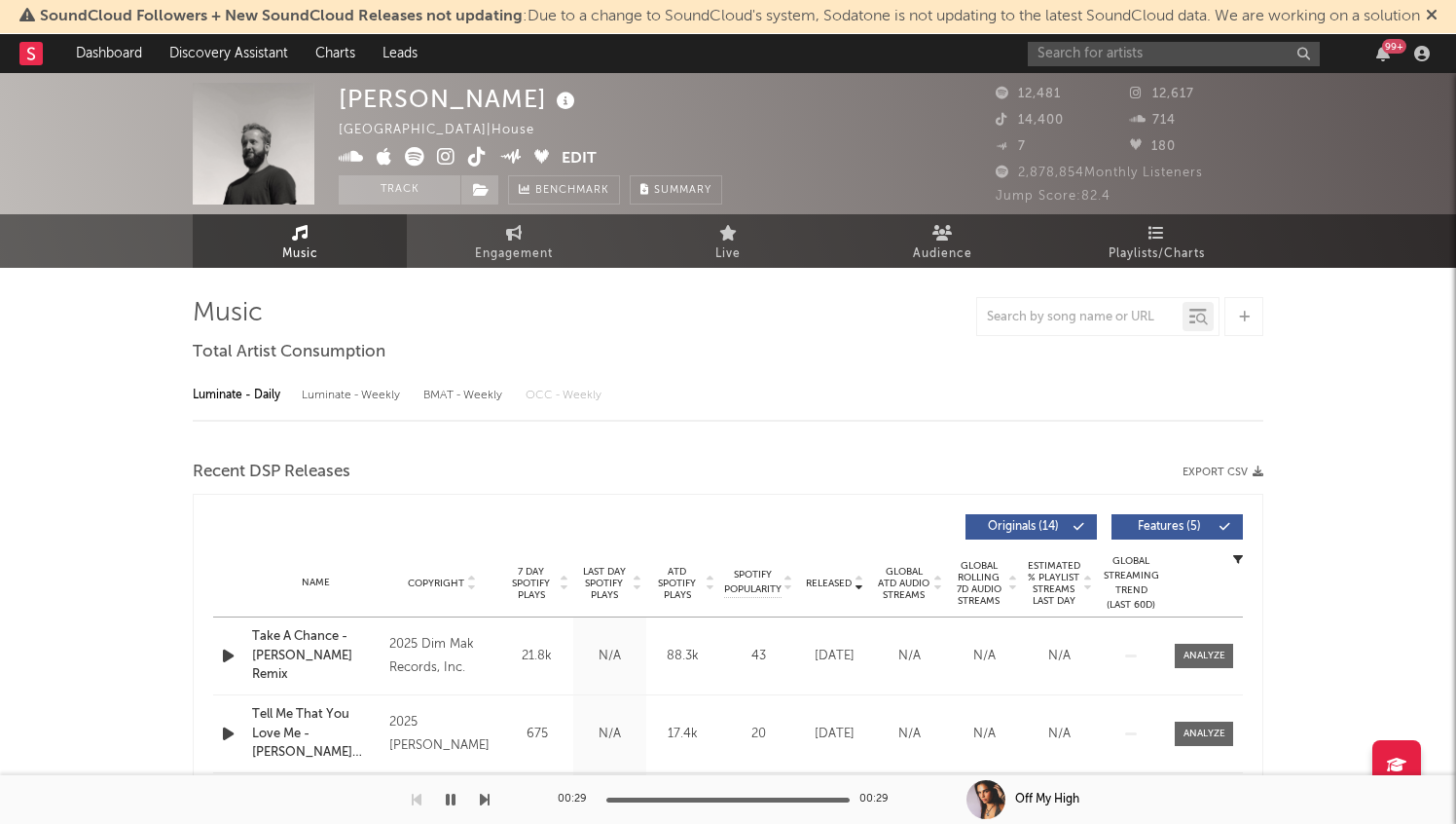
select select "6m"
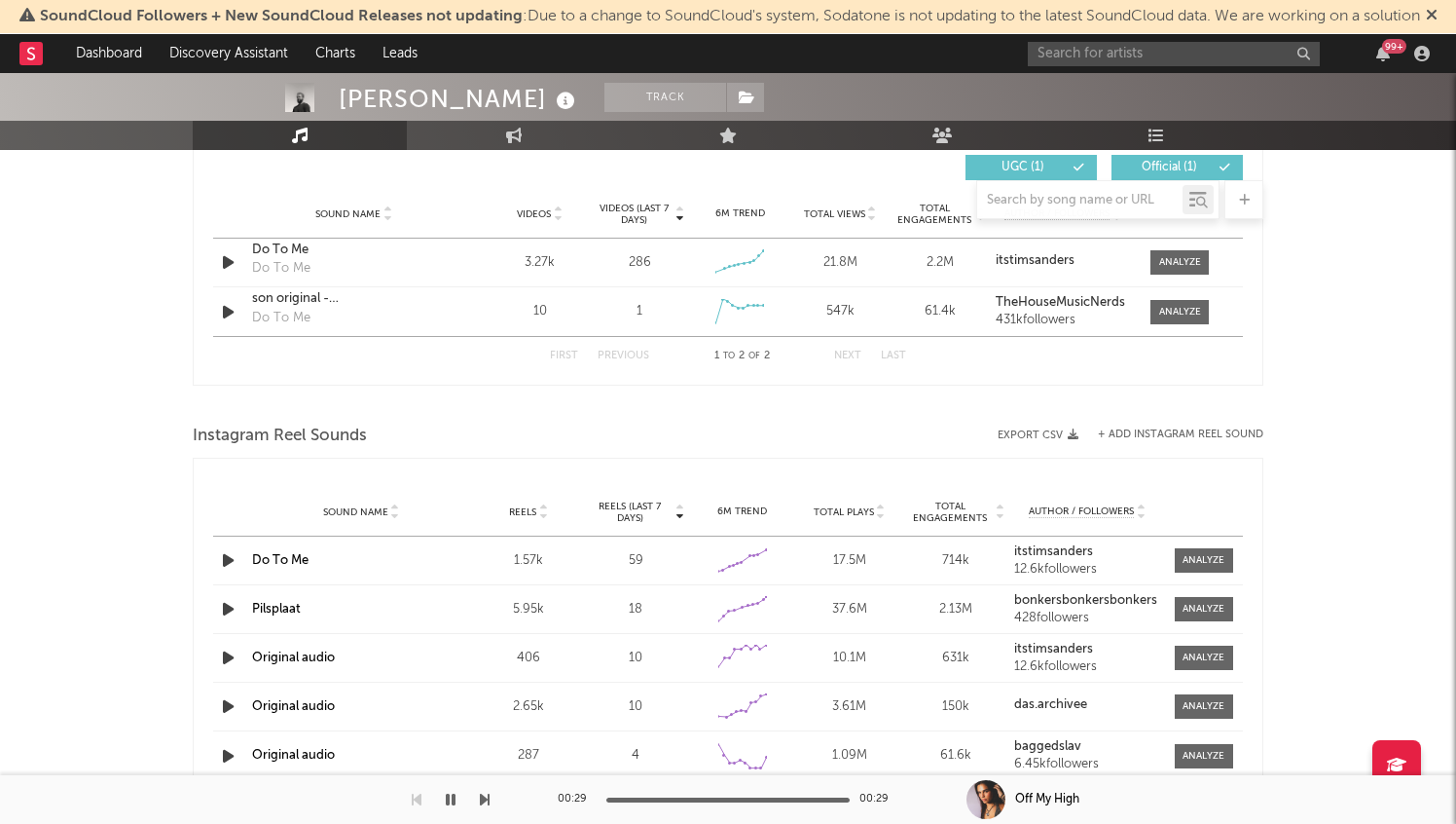
scroll to position [1372, 0]
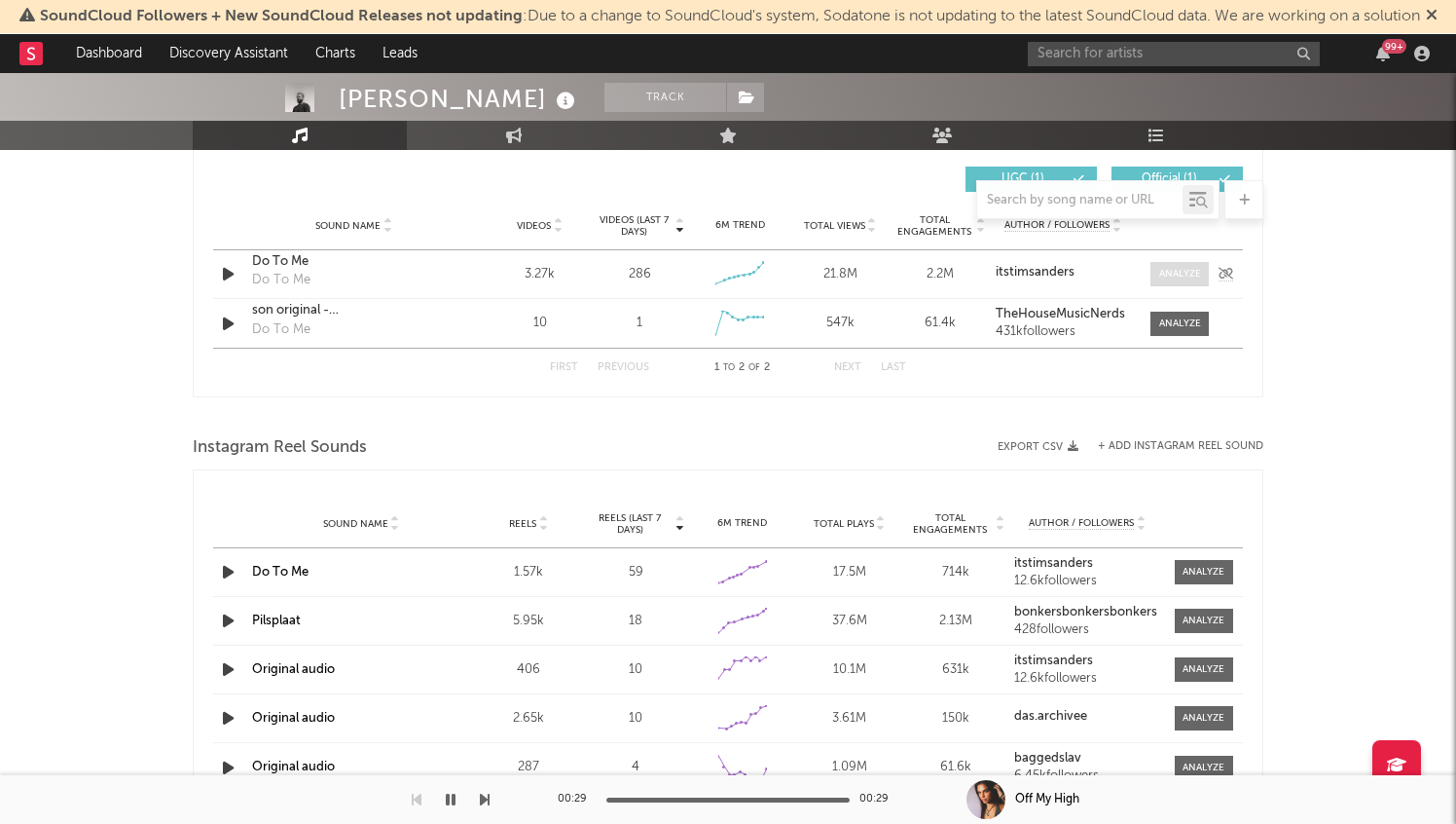
click at [1208, 271] on span at bounding box center [1180, 273] width 58 height 25
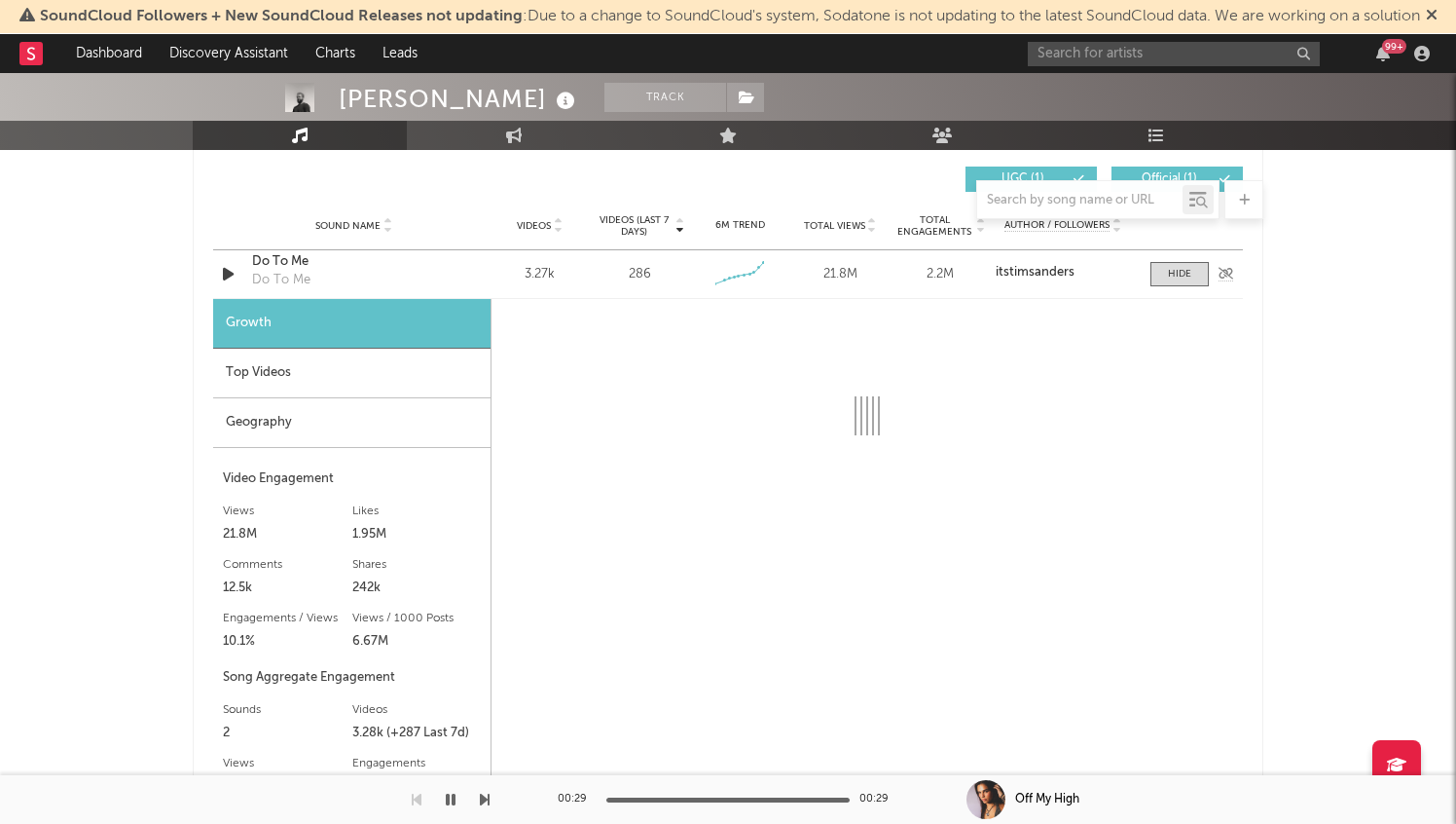
click at [228, 273] on icon "button" at bounding box center [228, 273] width 21 height 25
select select "6m"
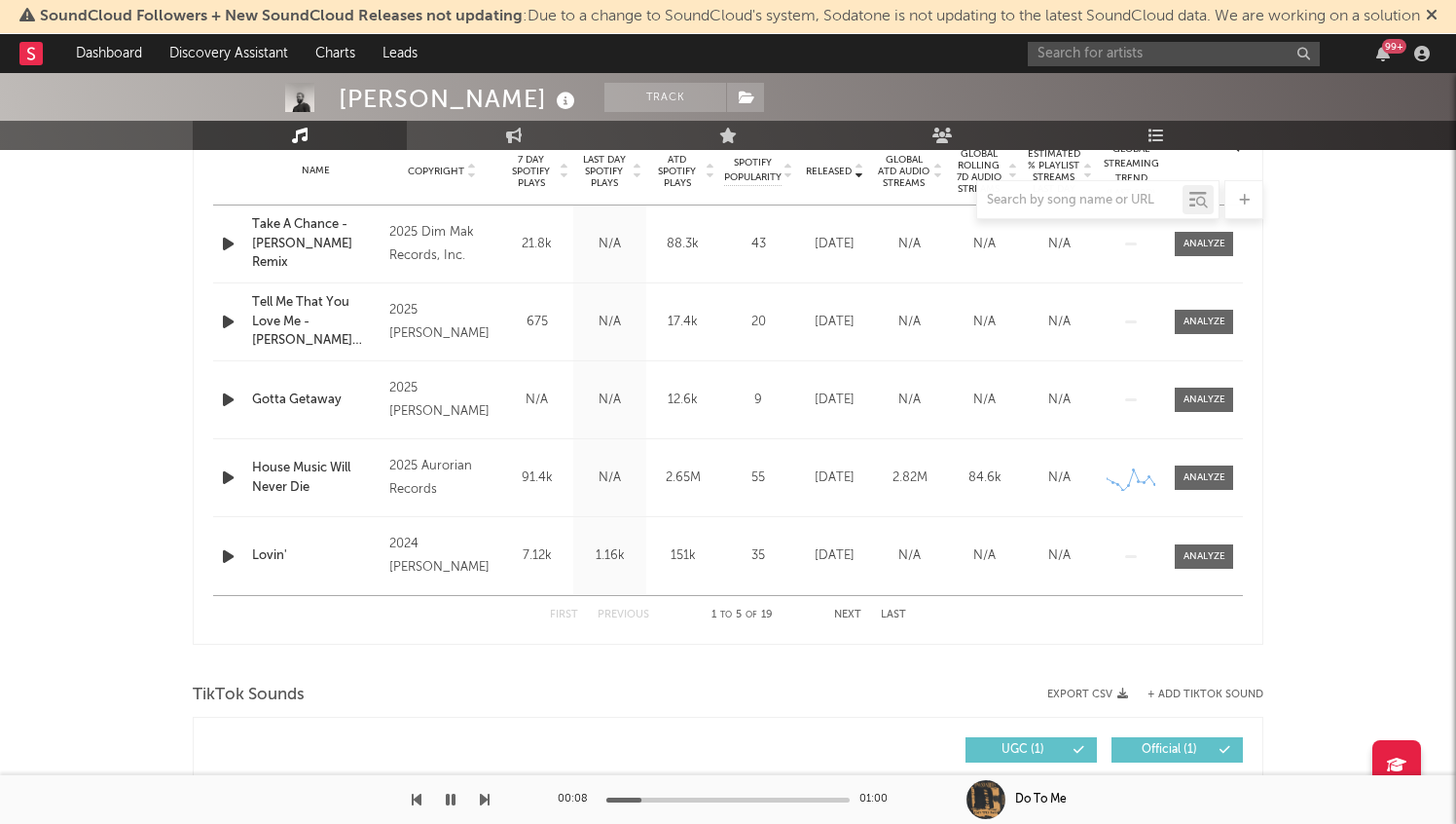
scroll to position [792, 0]
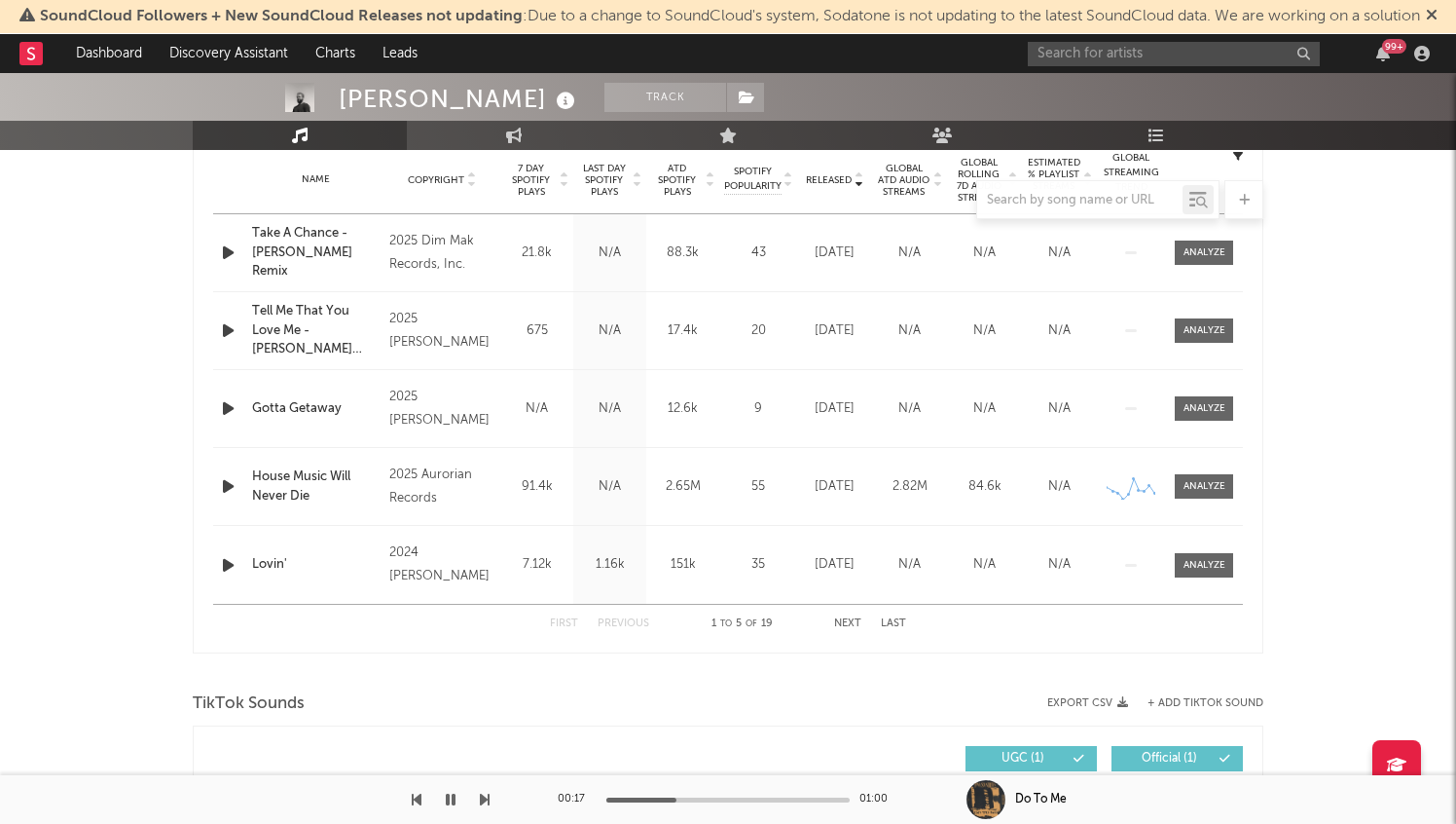
click at [851, 618] on button "Next" at bounding box center [848, 623] width 28 height 11
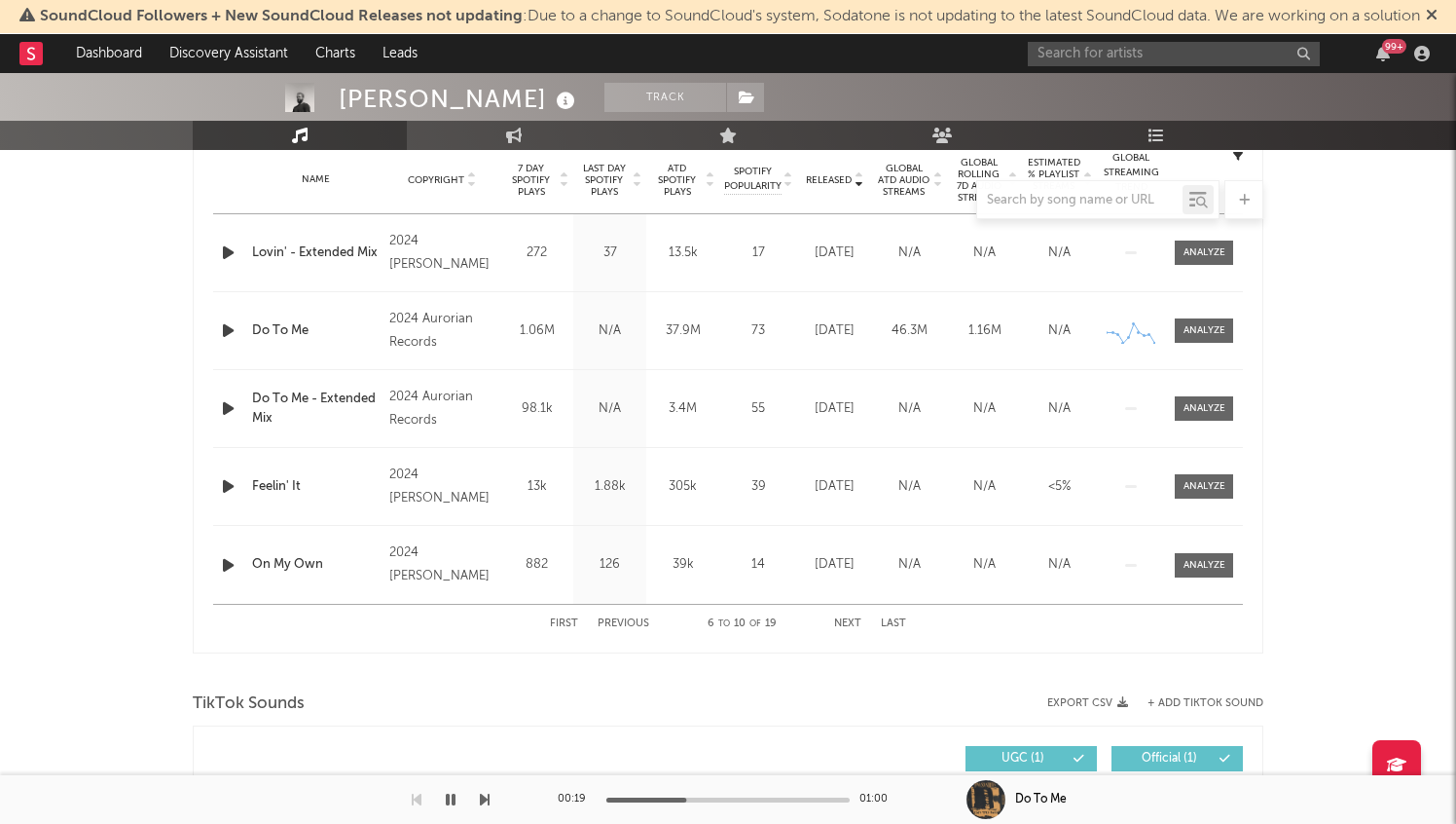
click at [572, 617] on div "First Previous 6 to 10 of 19 Next Last" at bounding box center [728, 623] width 357 height 38
drag, startPoint x: 563, startPoint y: 623, endPoint x: 577, endPoint y: 740, distance: 117.8
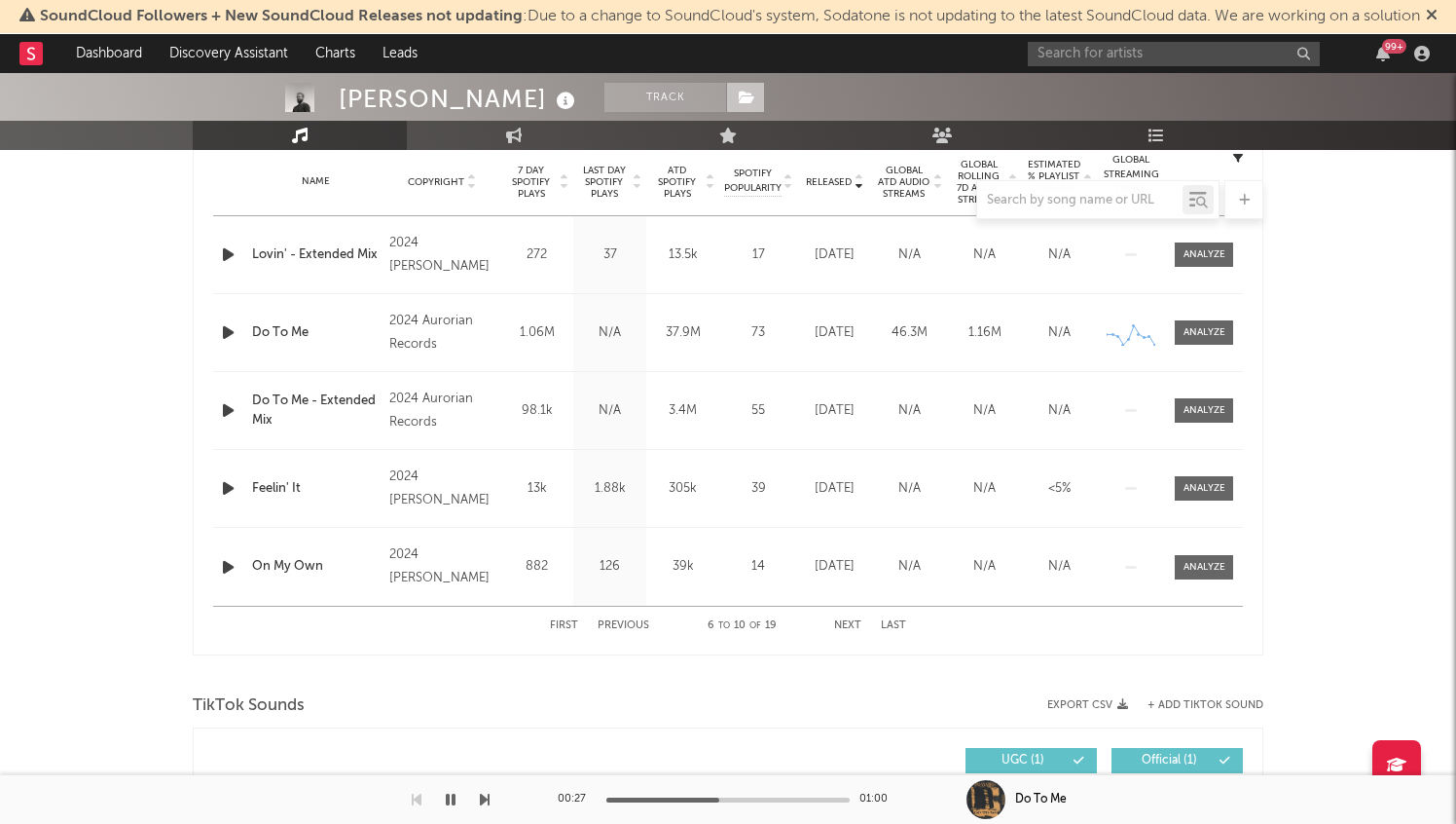
click at [739, 101] on icon at bounding box center [747, 97] width 17 height 14
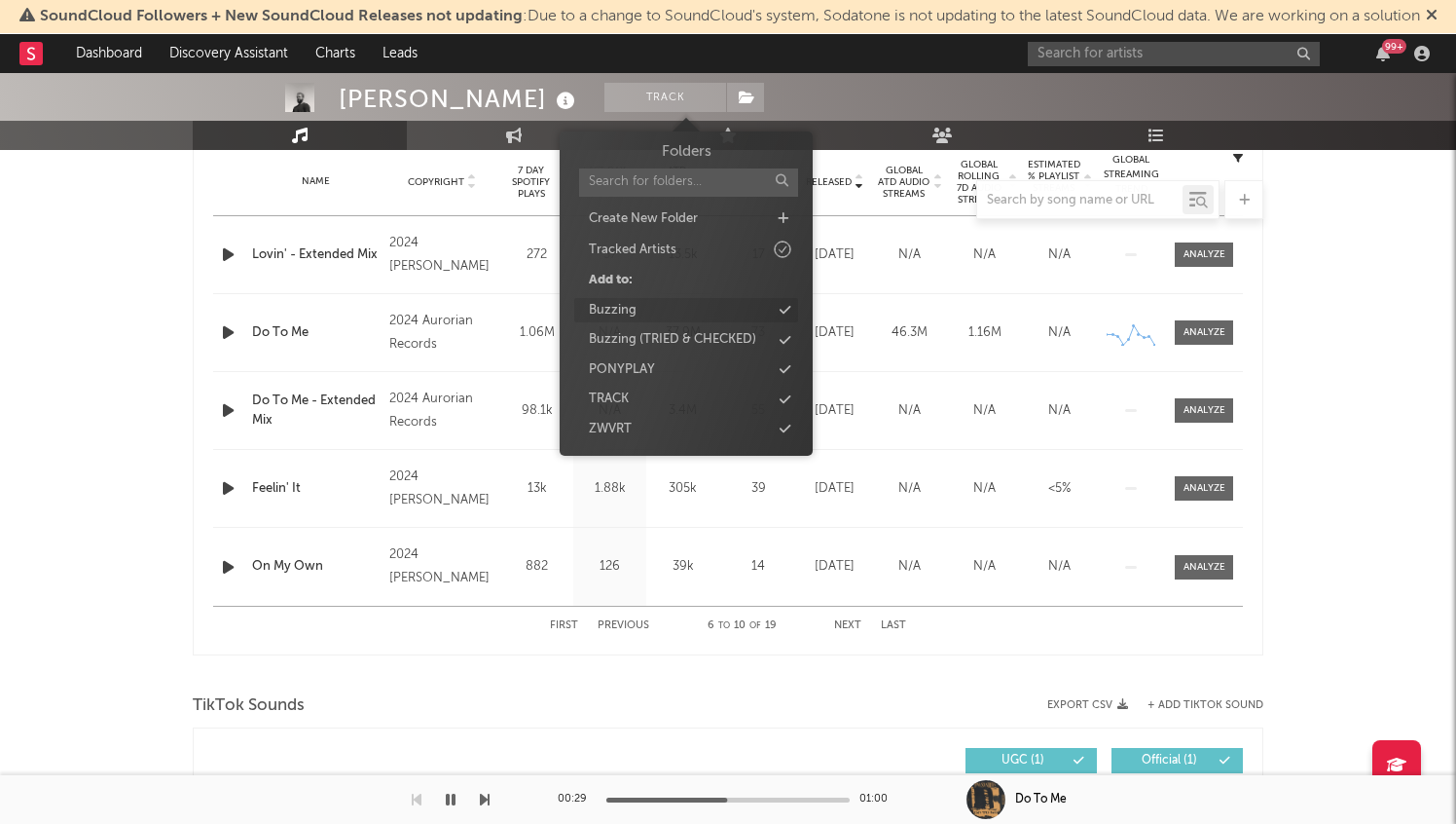
click at [656, 313] on div "Buzzing" at bounding box center [686, 311] width 224 height 26
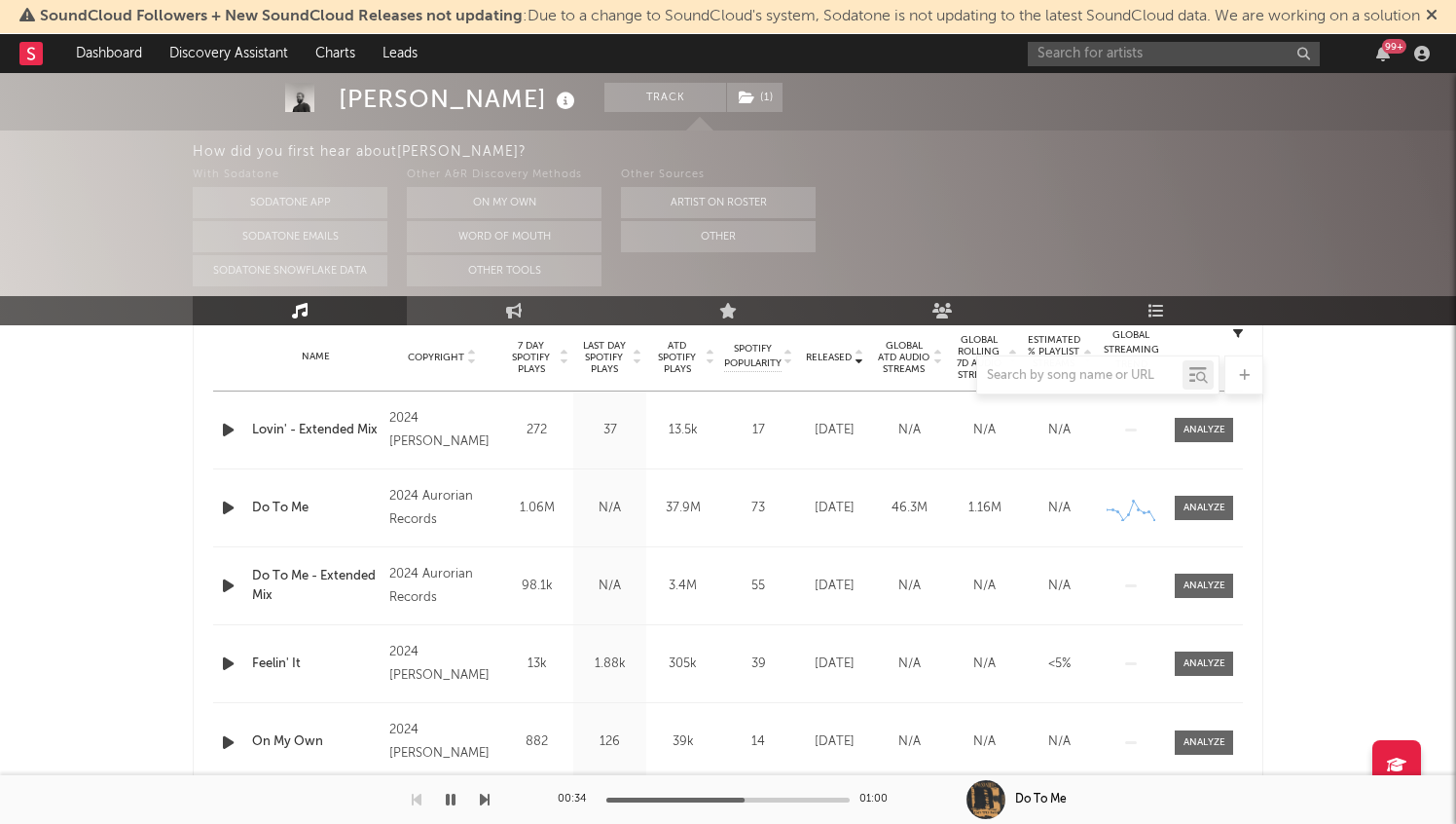
scroll to position [966, 0]
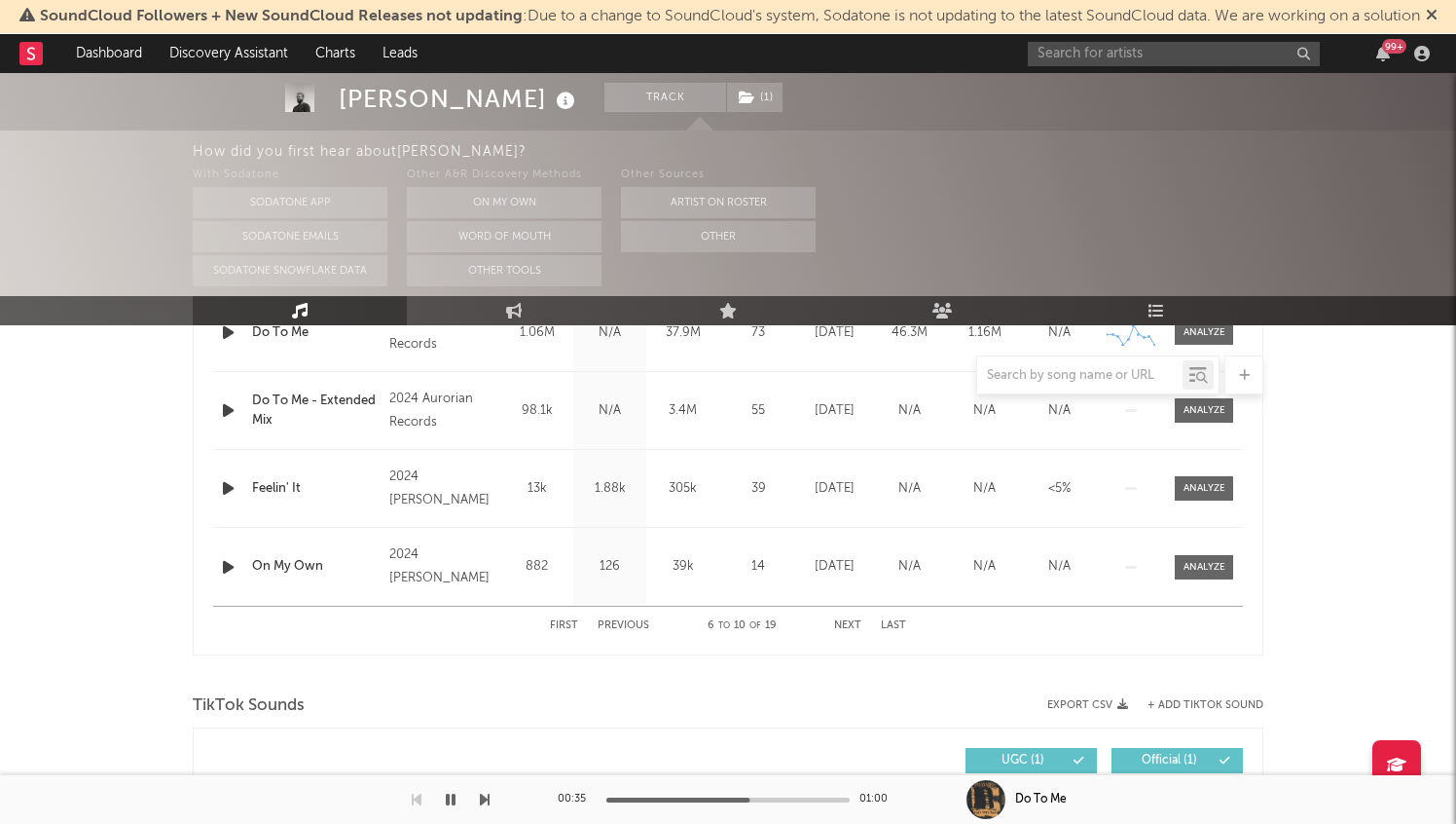
click at [451, 794] on icon "button" at bounding box center [451, 799] width 10 height 16
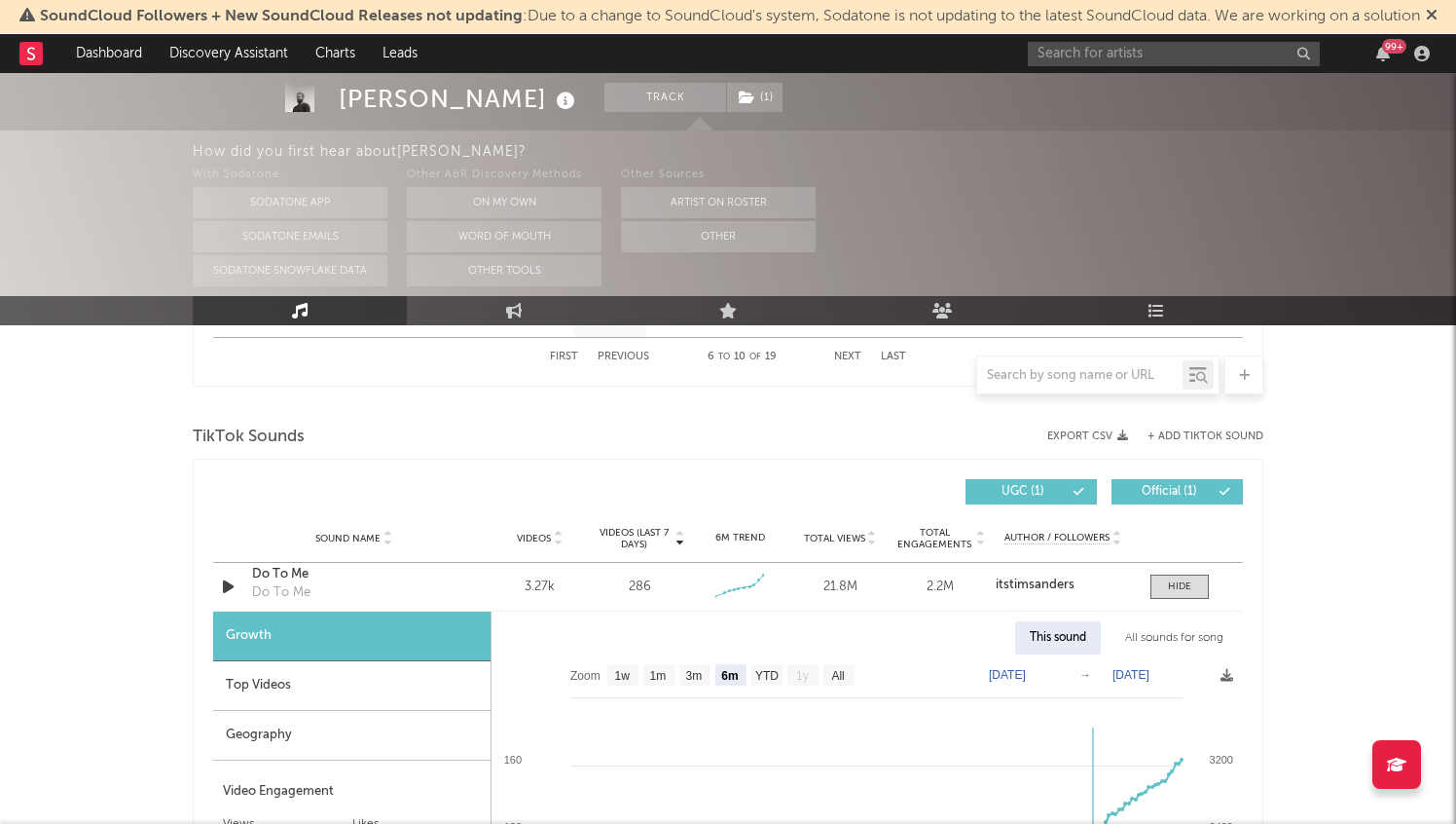
scroll to position [1240, 0]
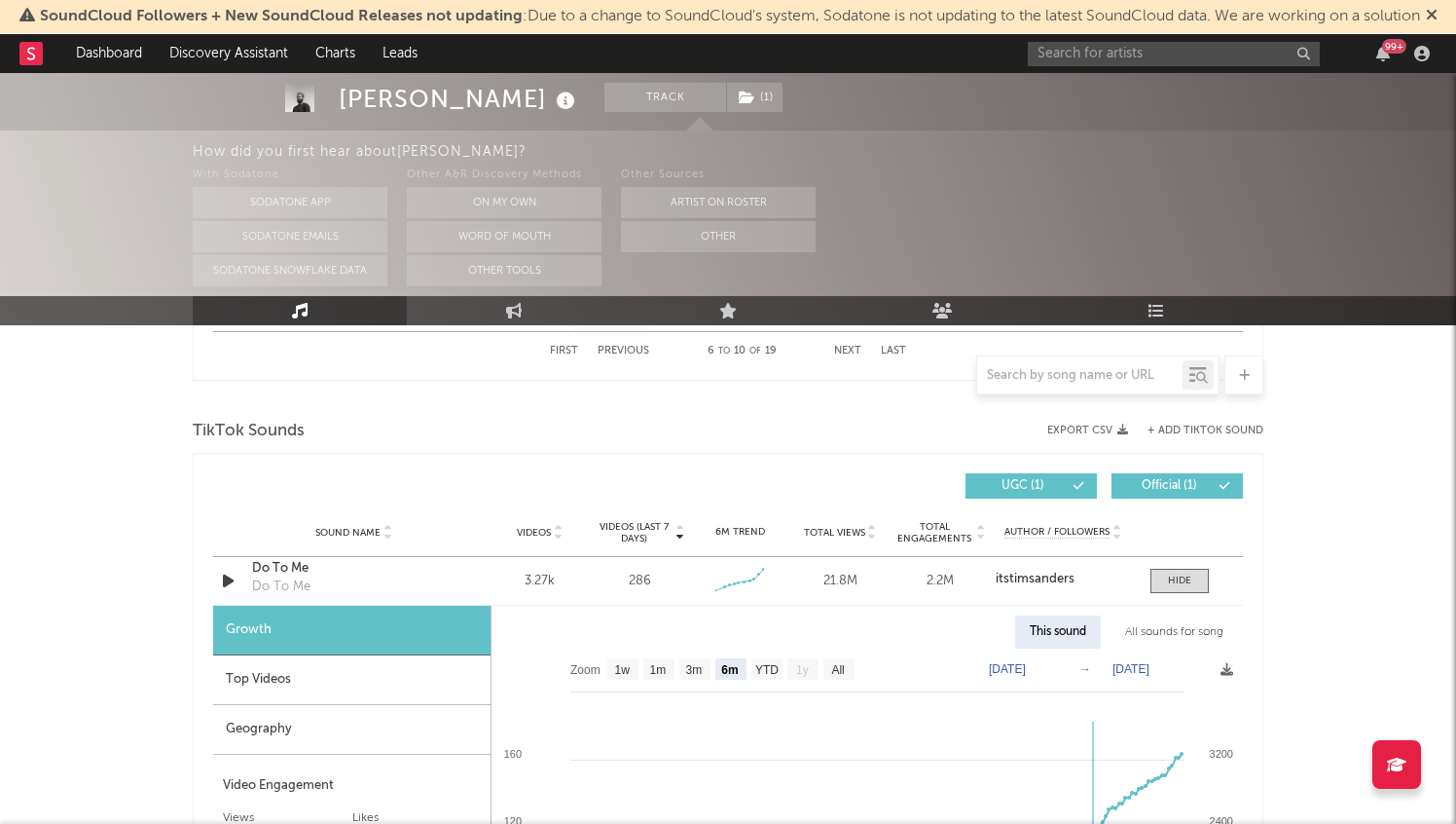
click at [1208, 428] on button "+ Add TikTok Sound" at bounding box center [1205, 431] width 116 height 11
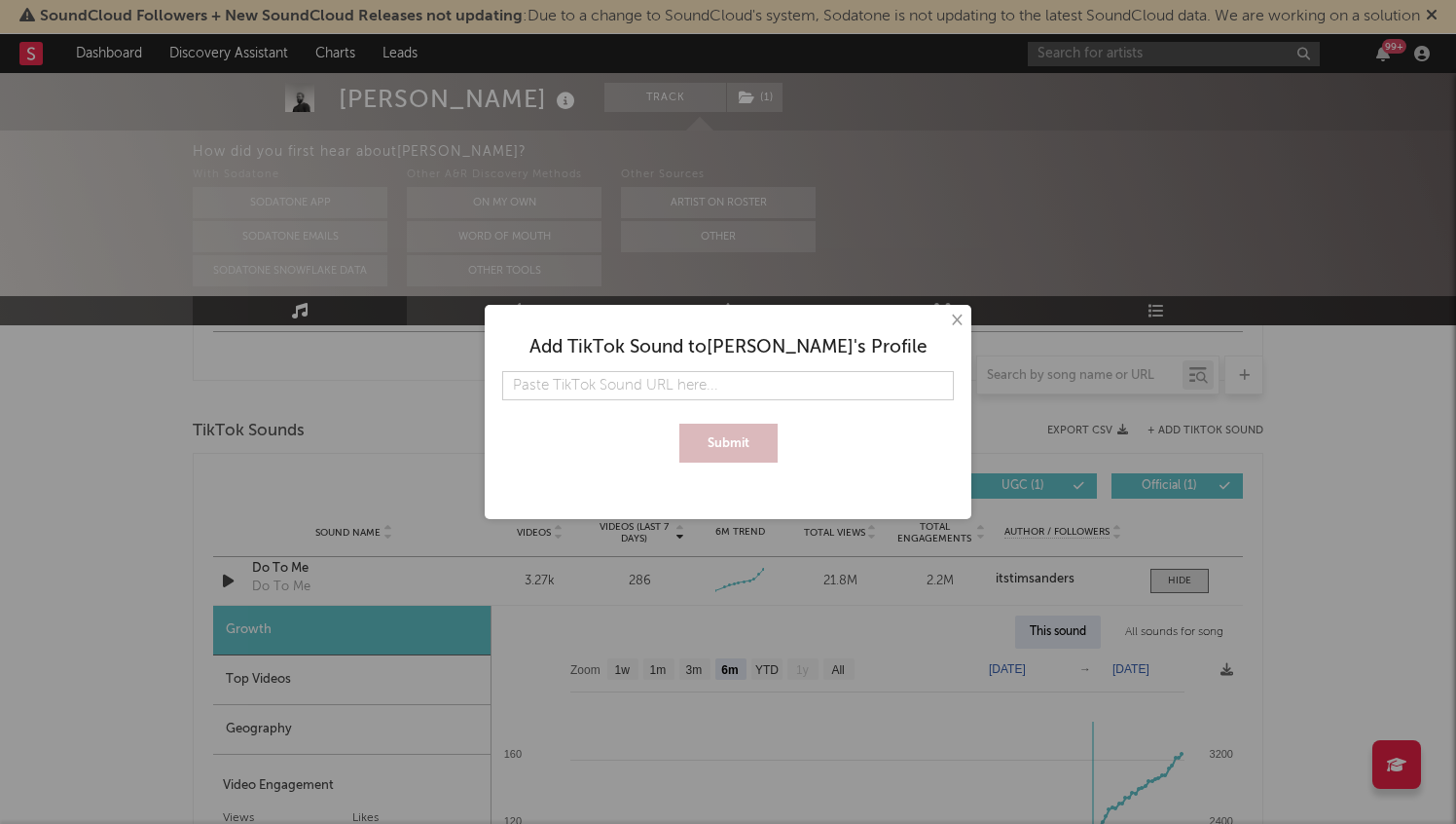
click at [685, 386] on input "text" at bounding box center [728, 384] width 452 height 29
type input "[URL][DOMAIN_NAME][PERSON_NAME]"
click at [713, 431] on button "Submit" at bounding box center [728, 443] width 98 height 39
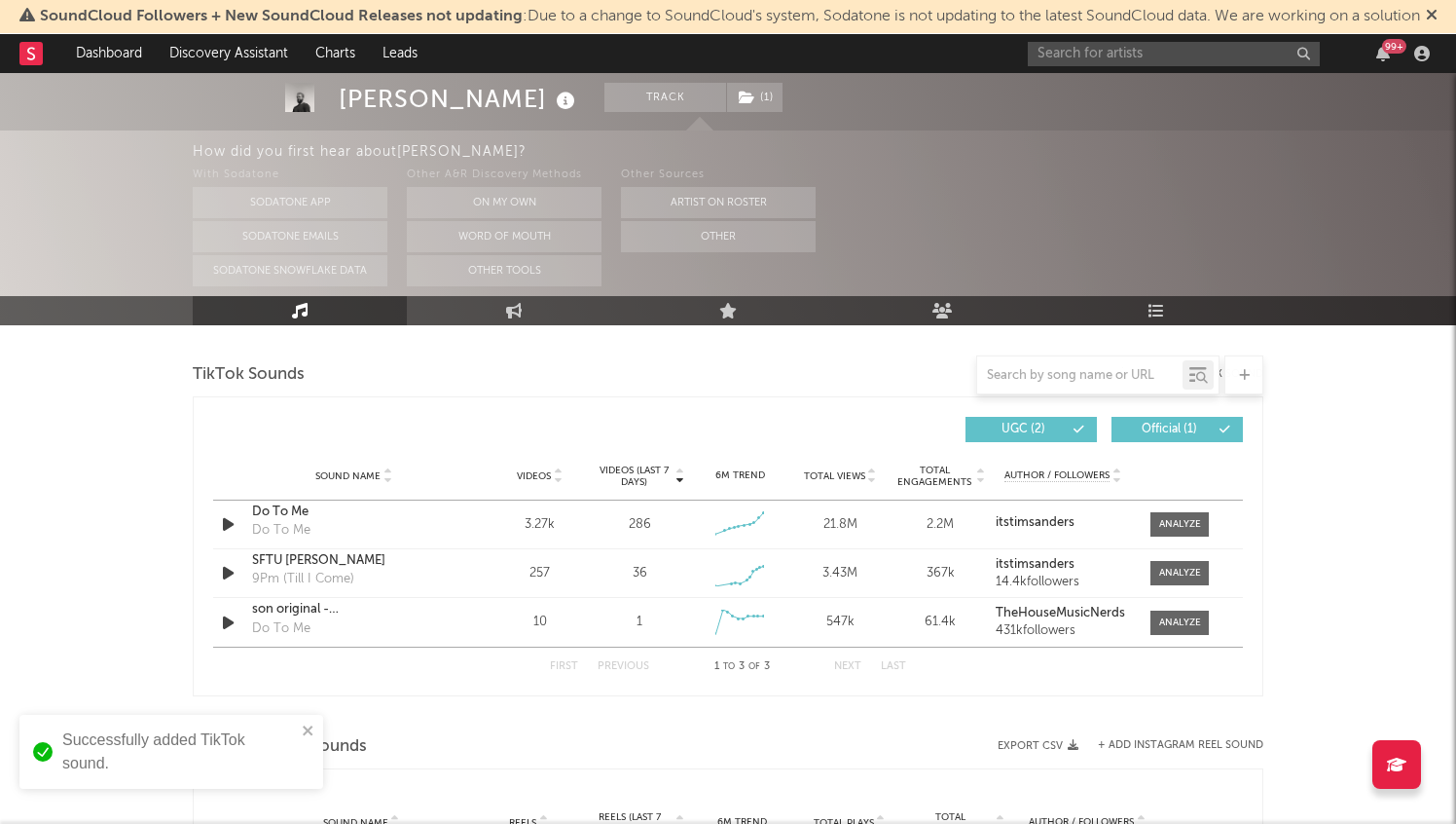
scroll to position [1298, 0]
click at [1209, 576] on div at bounding box center [1175, 570] width 78 height 25
click at [1193, 570] on div at bounding box center [1181, 570] width 42 height 15
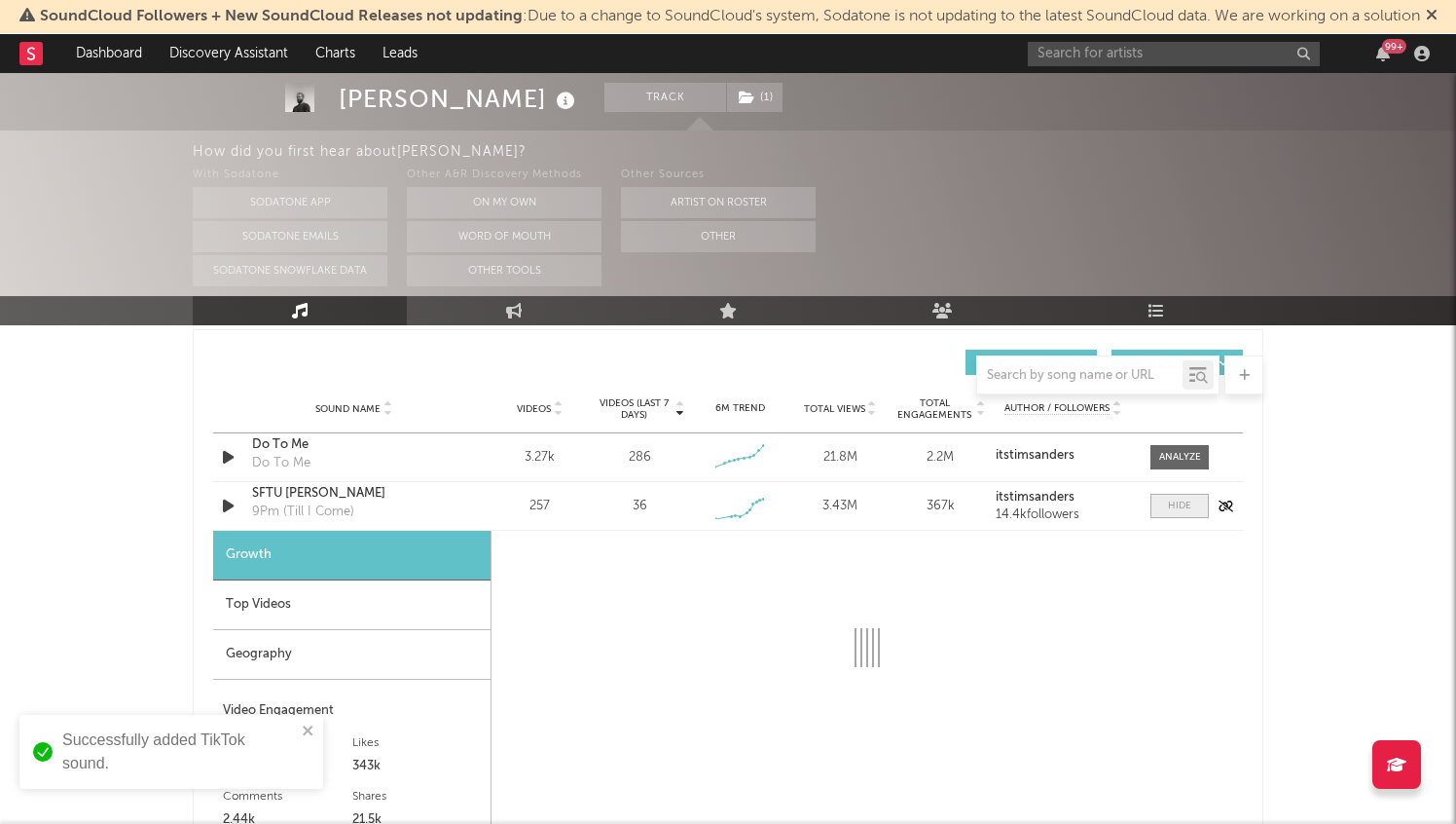
select select "1w"
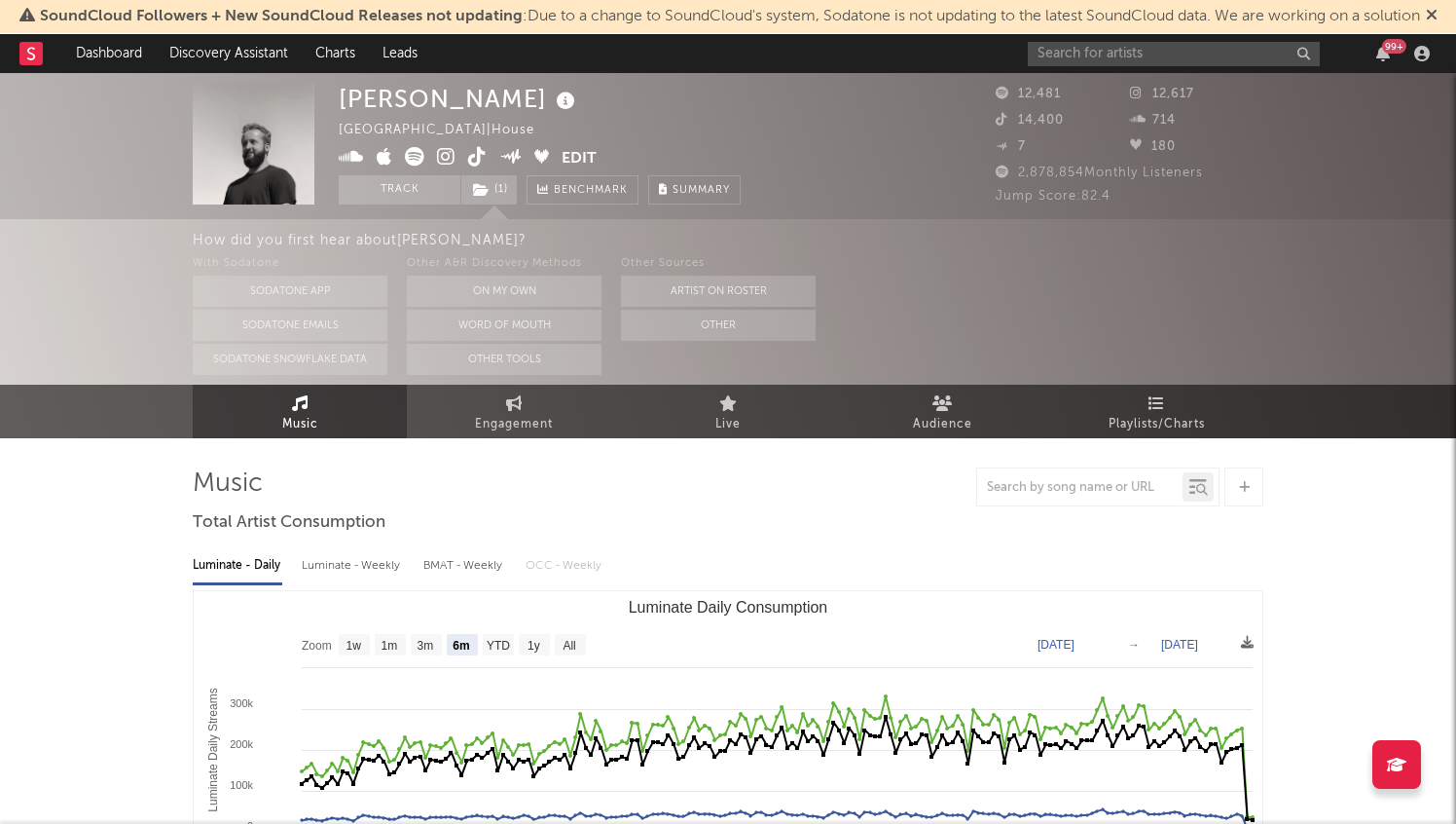
scroll to position [0, 0]
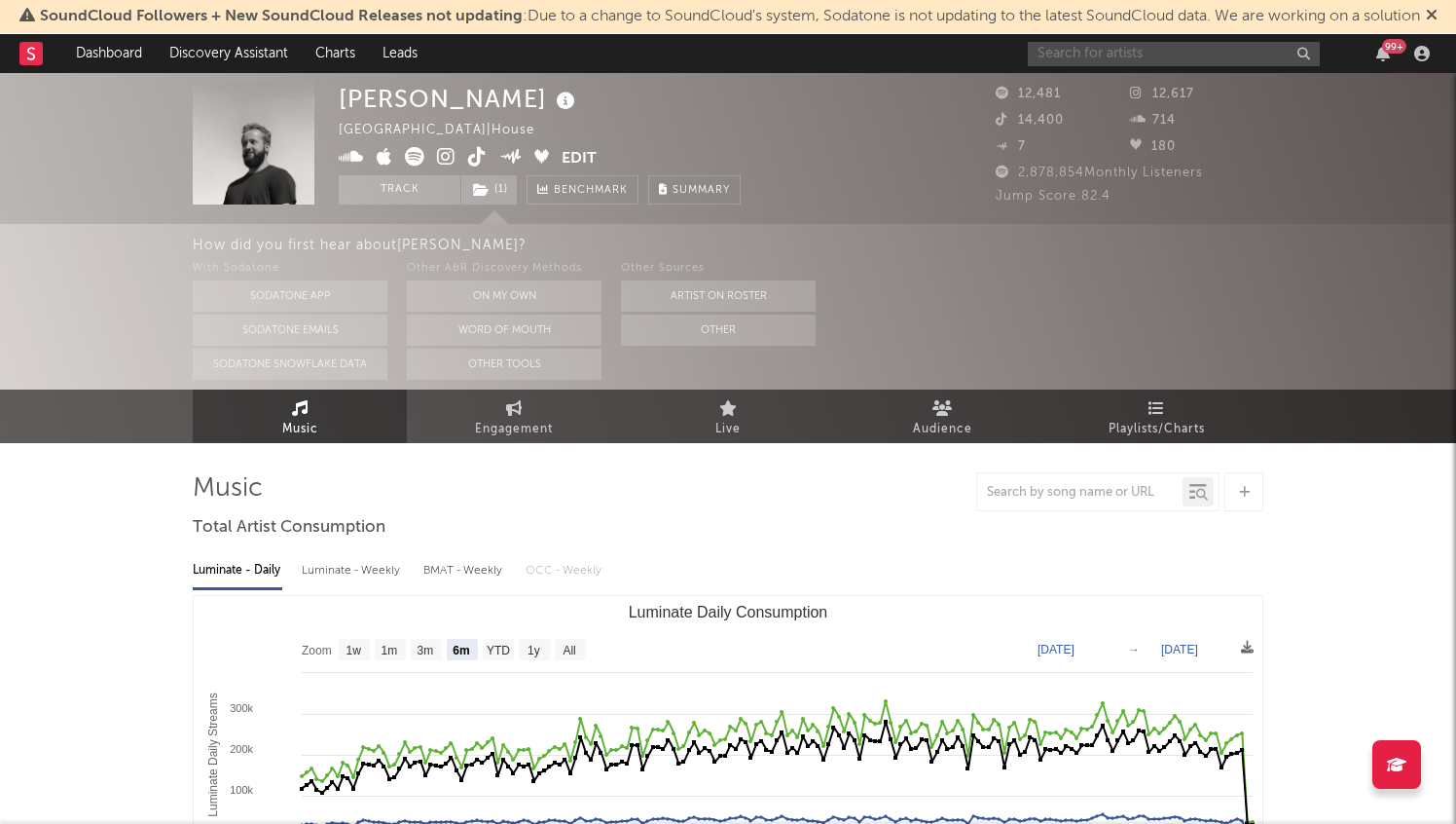
click at [1076, 51] on input "text" at bounding box center [1174, 53] width 292 height 25
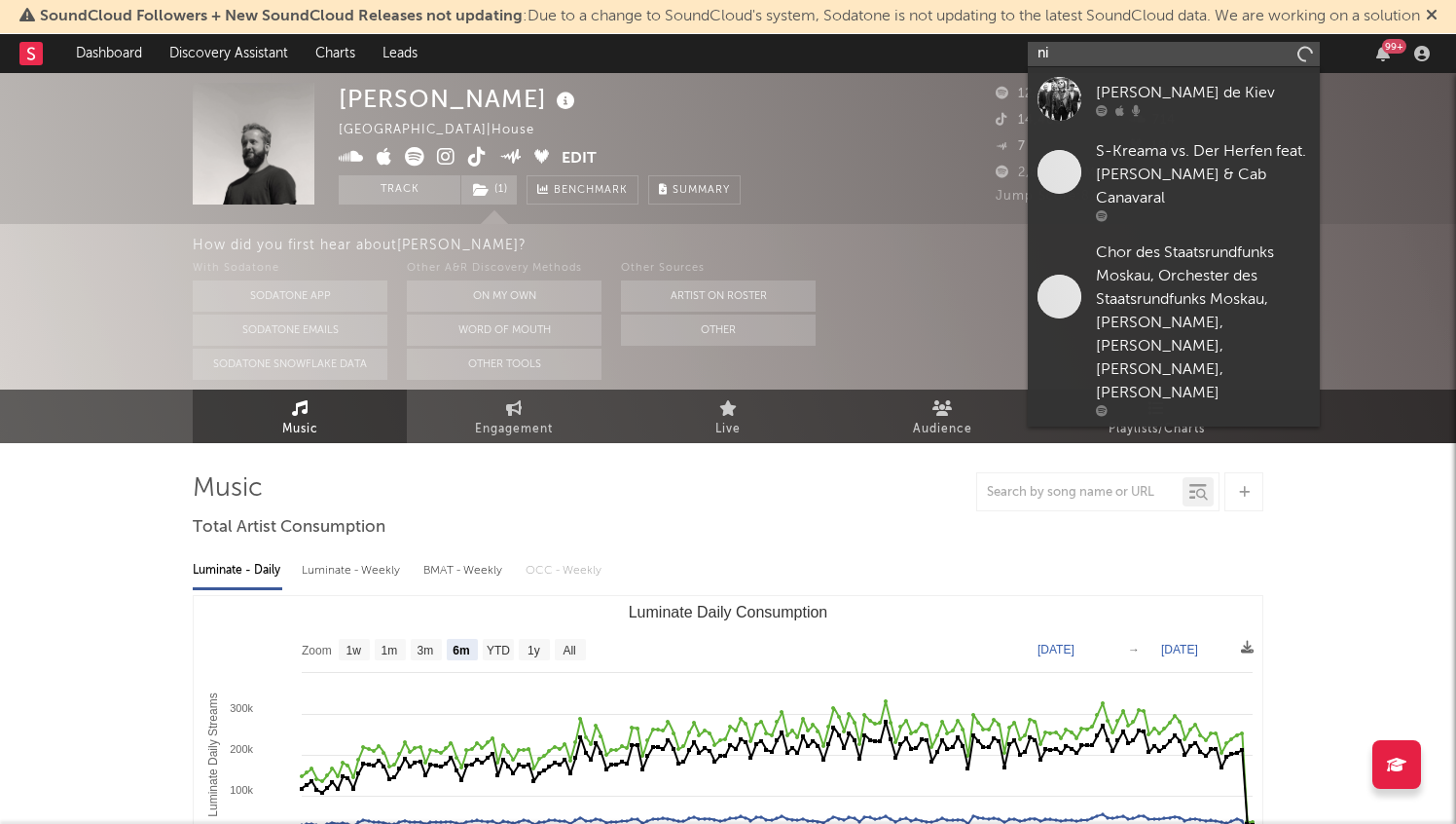
type input "n"
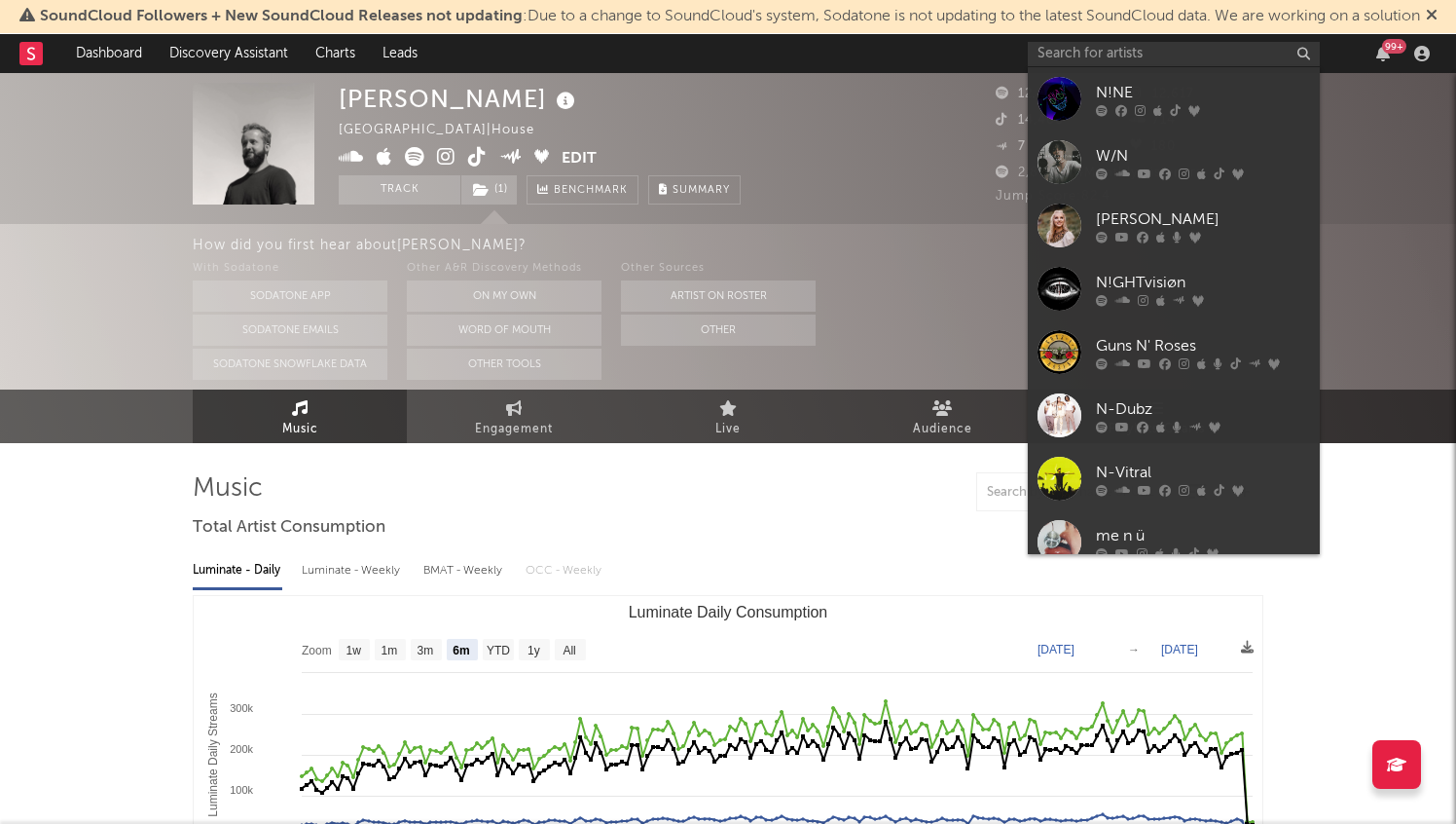
click at [38, 59] on rect at bounding box center [32, 53] width 24 height 24
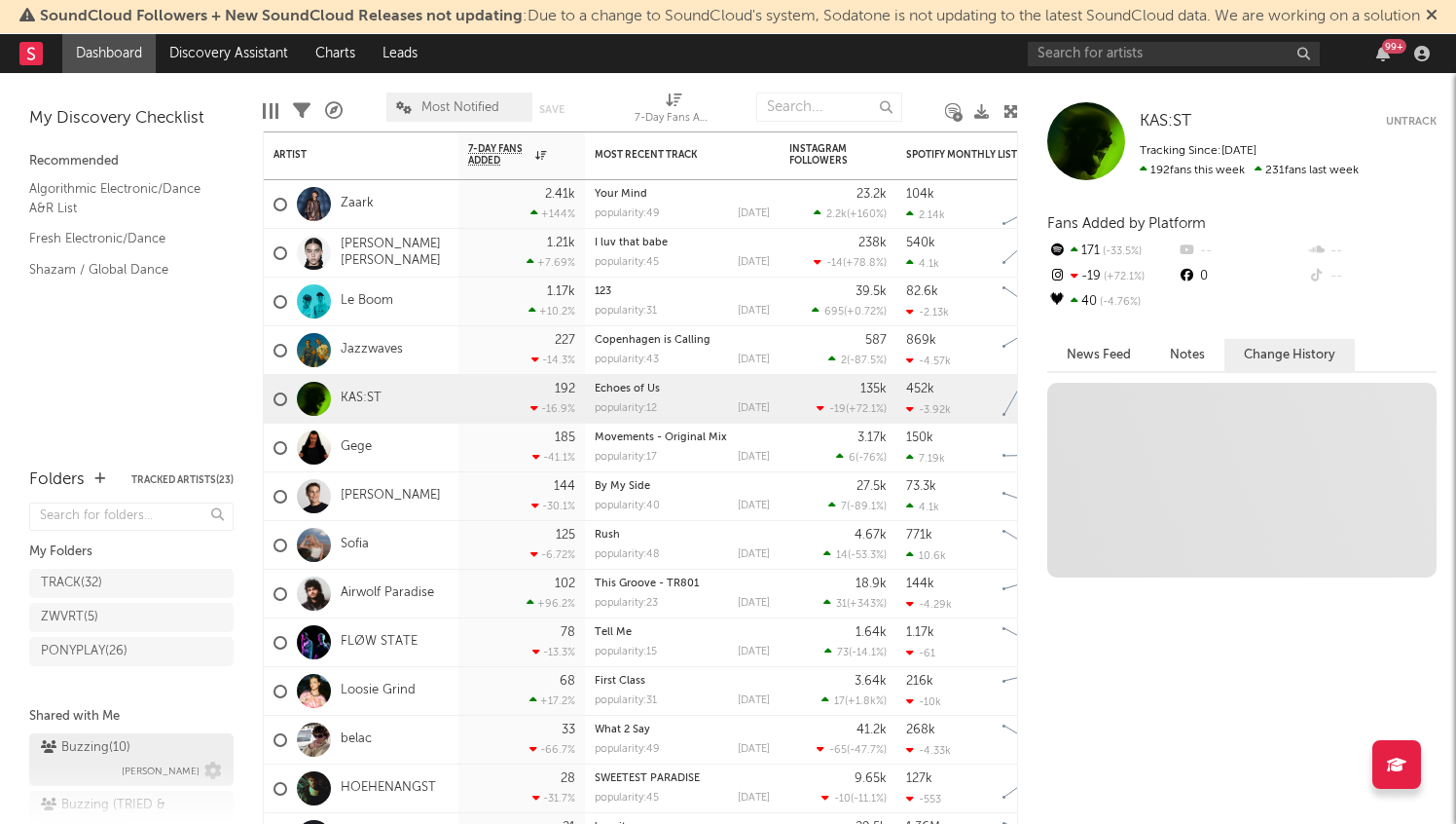
click at [148, 760] on span "[PERSON_NAME]" at bounding box center [160, 772] width 78 height 24
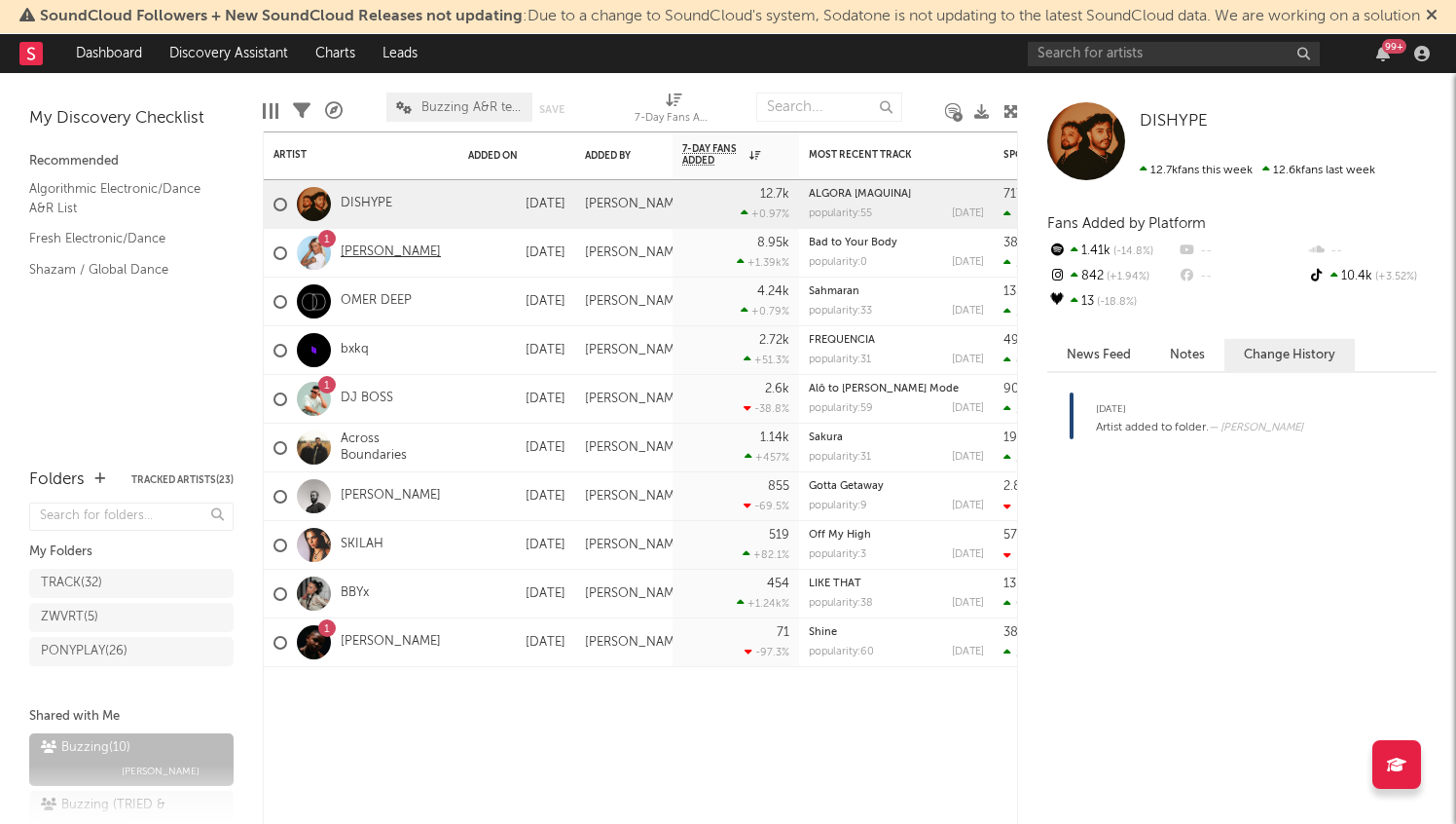
click at [361, 255] on link "[PERSON_NAME]" at bounding box center [390, 253] width 100 height 17
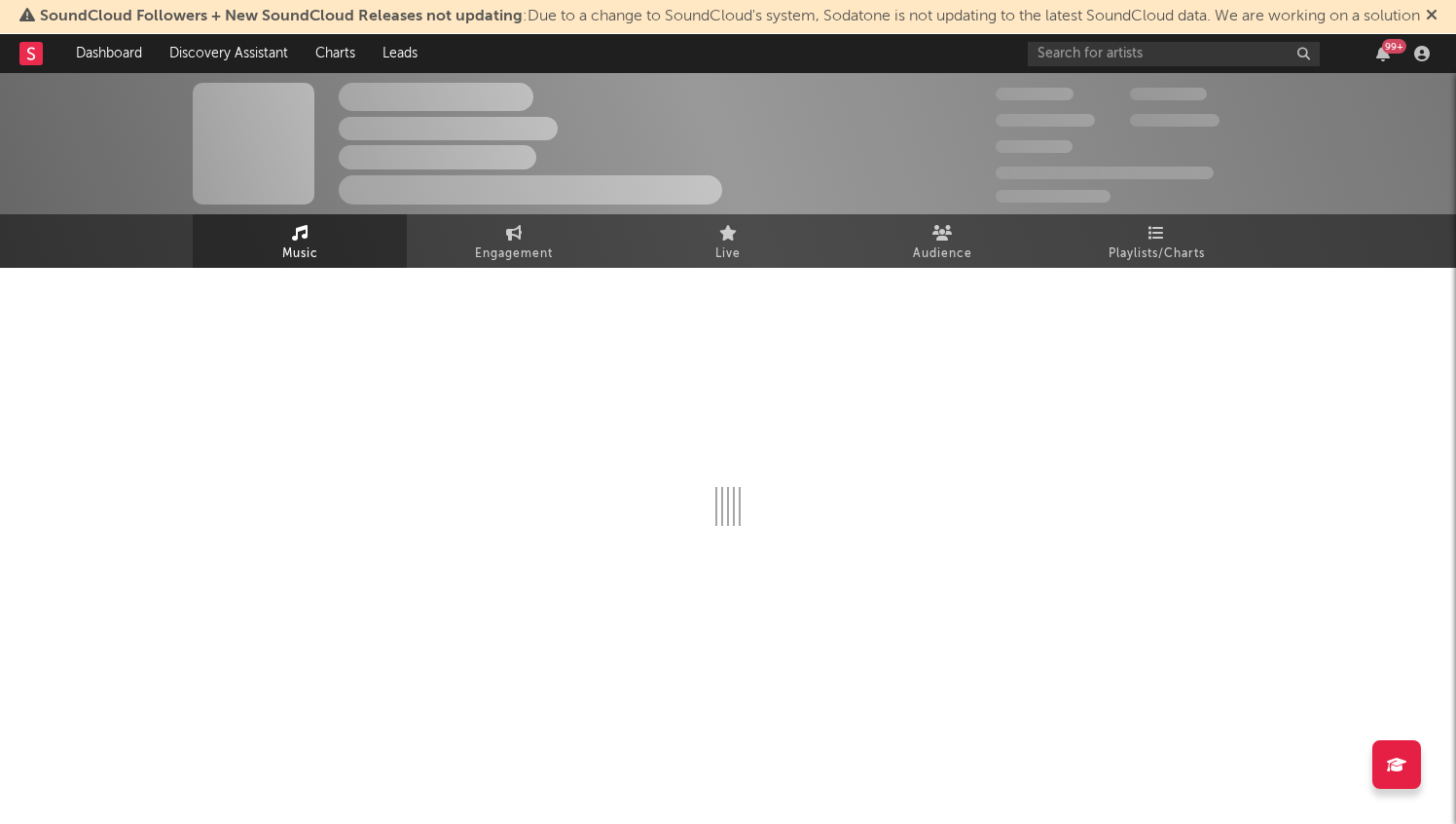
select select "1w"
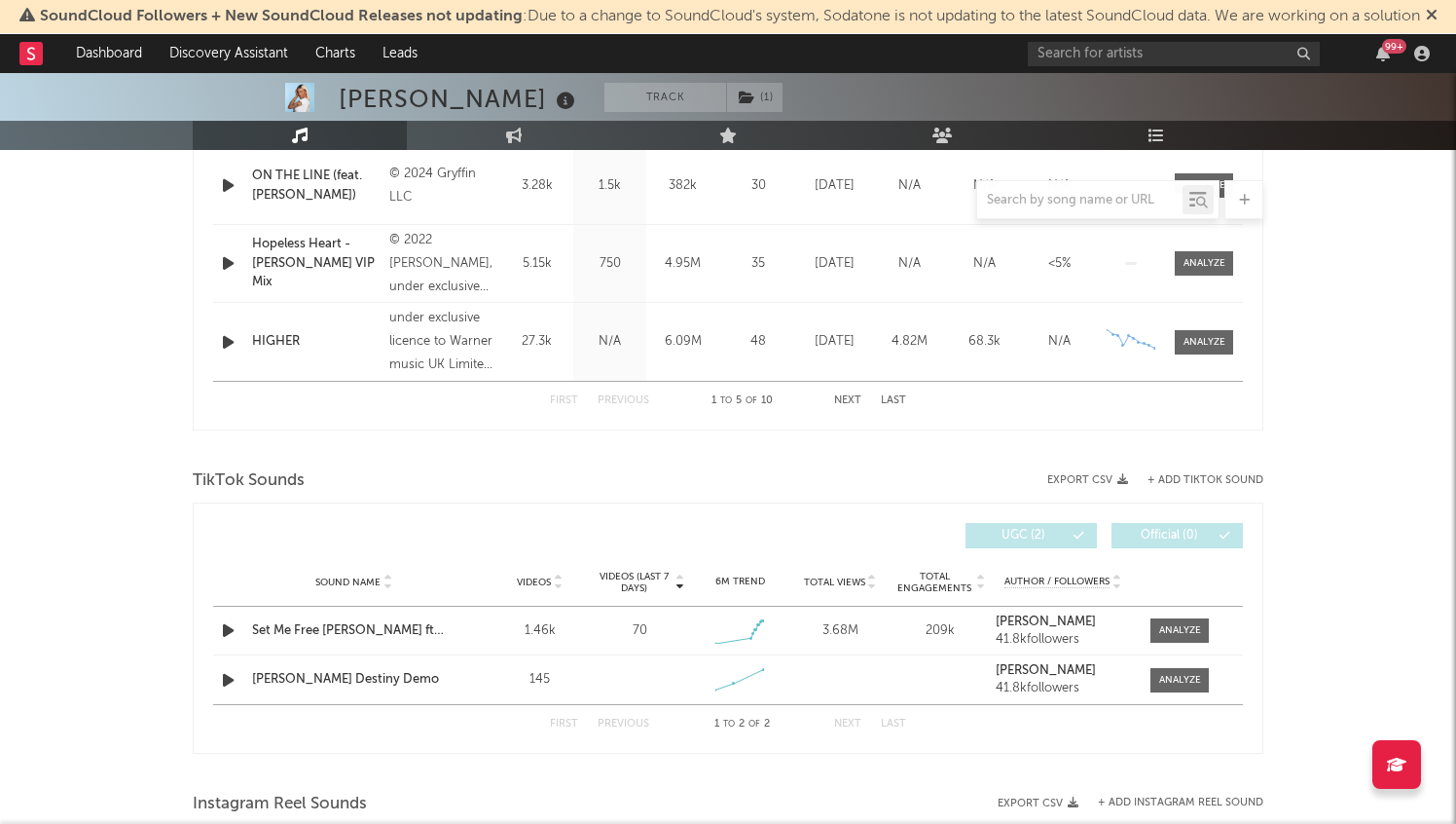
scroll to position [876, 0]
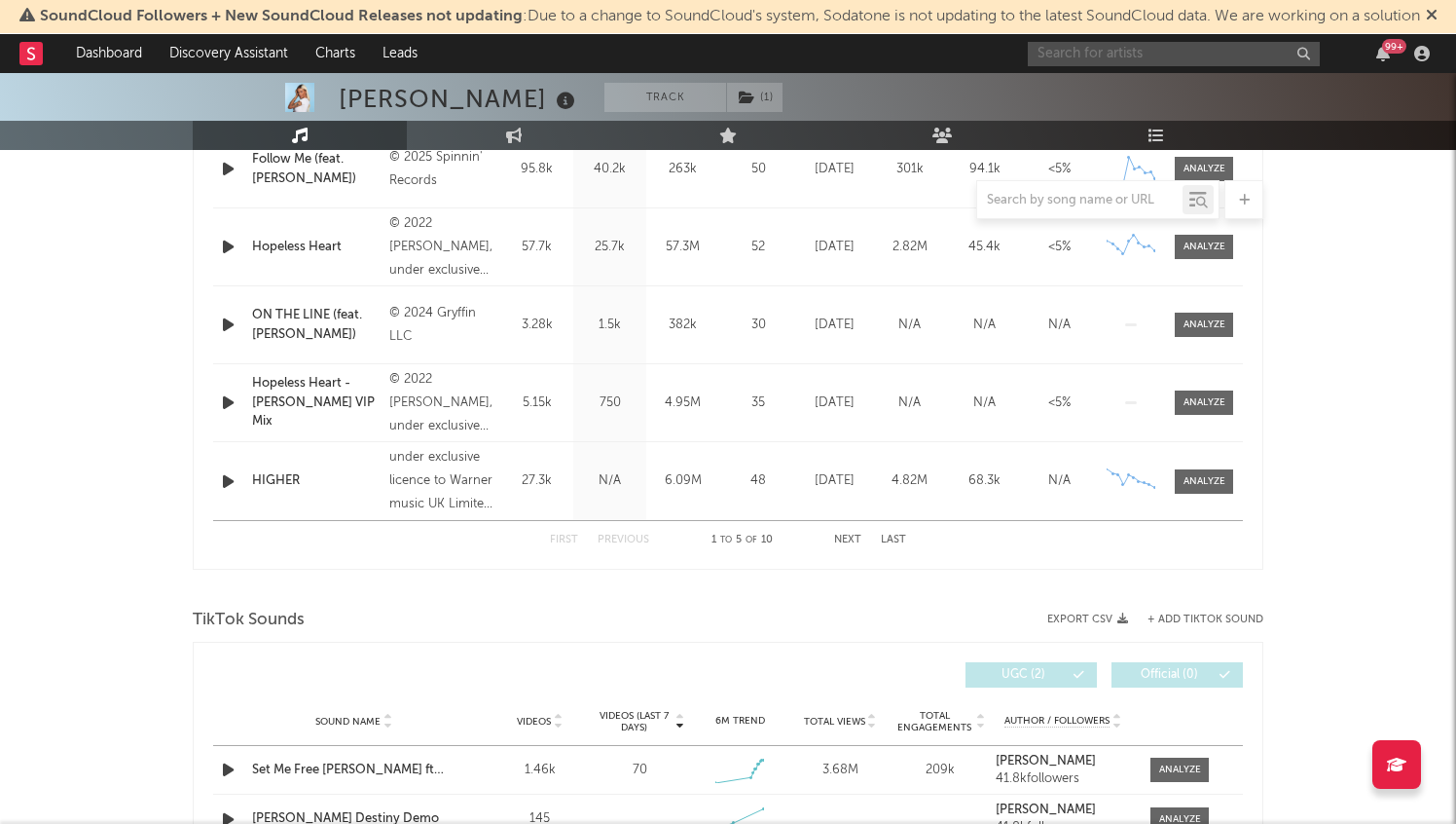
click at [1108, 54] on input "text" at bounding box center [1174, 53] width 292 height 25
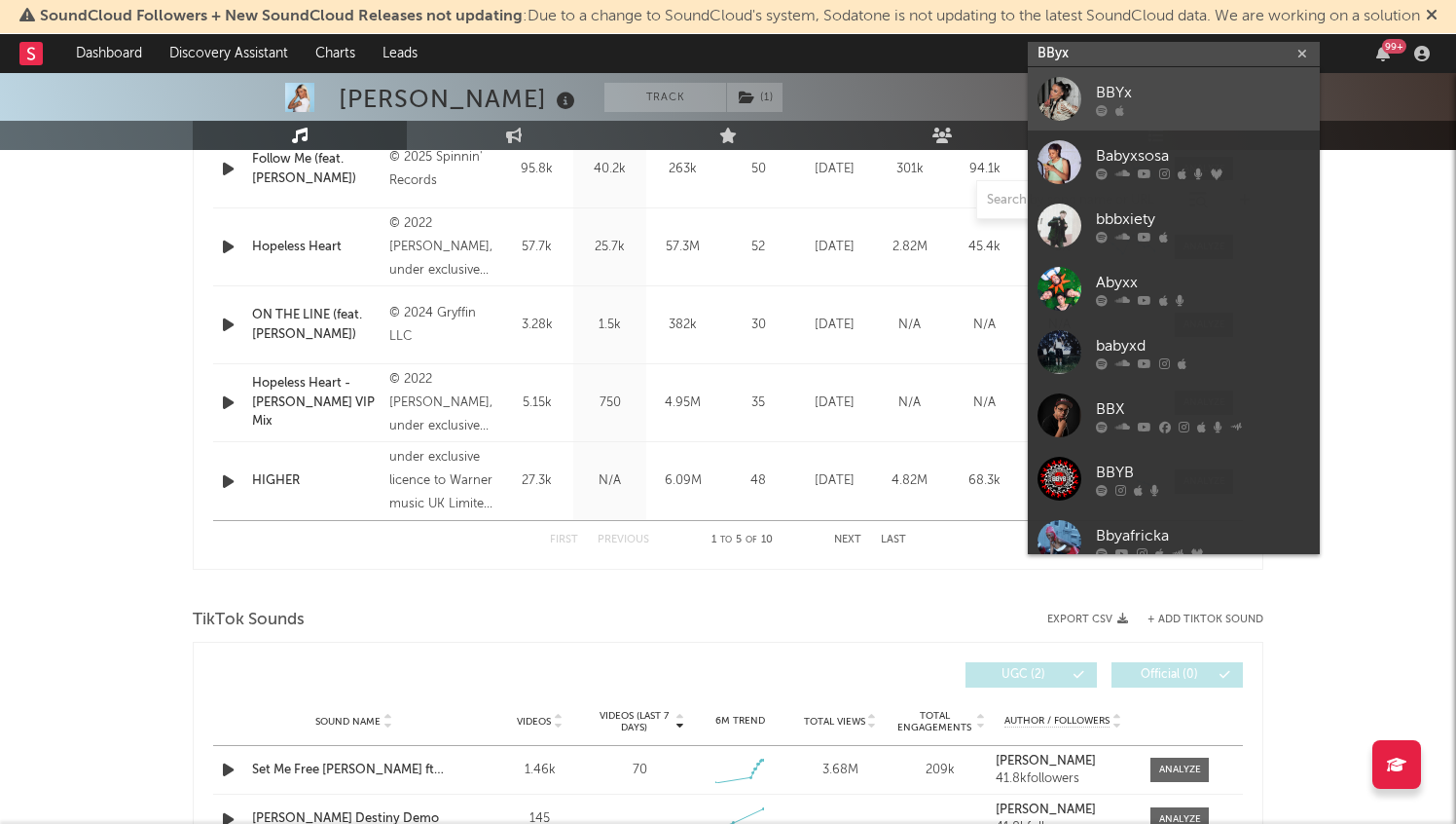
type input "BByx"
click at [1155, 78] on link "BBYx" at bounding box center [1174, 99] width 292 height 63
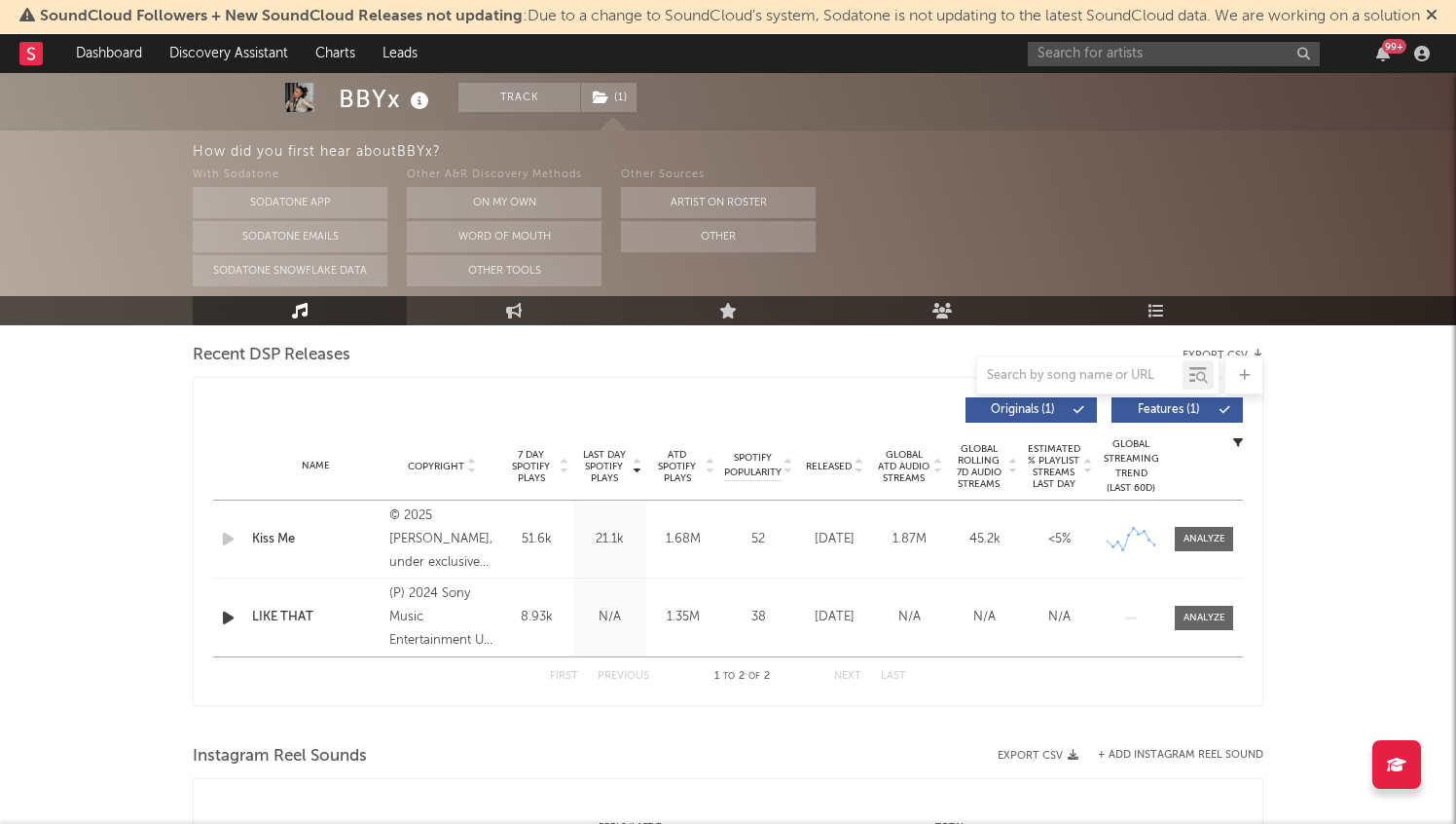
select select "6m"
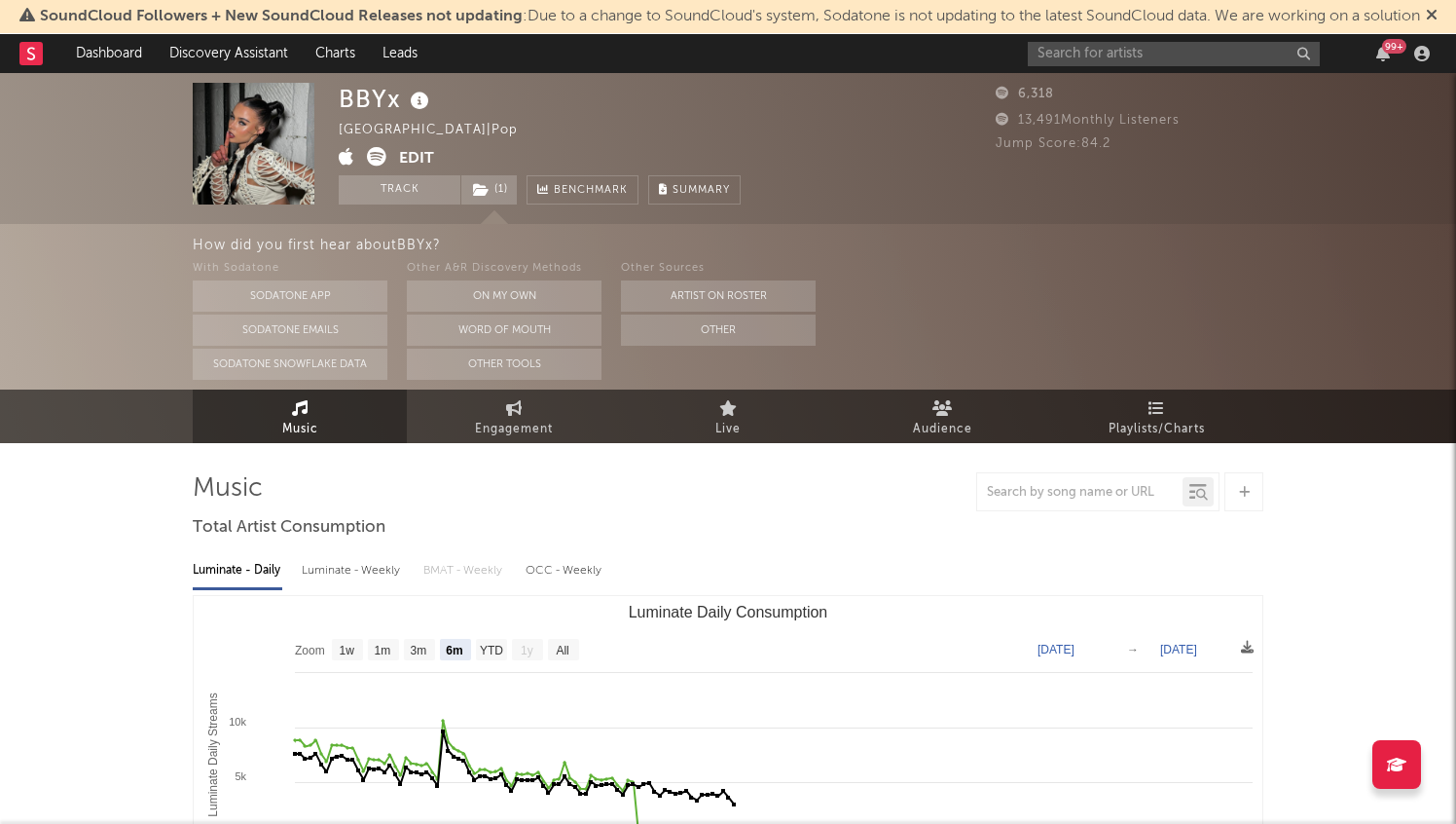
click at [1239, 494] on icon at bounding box center [1244, 491] width 11 height 13
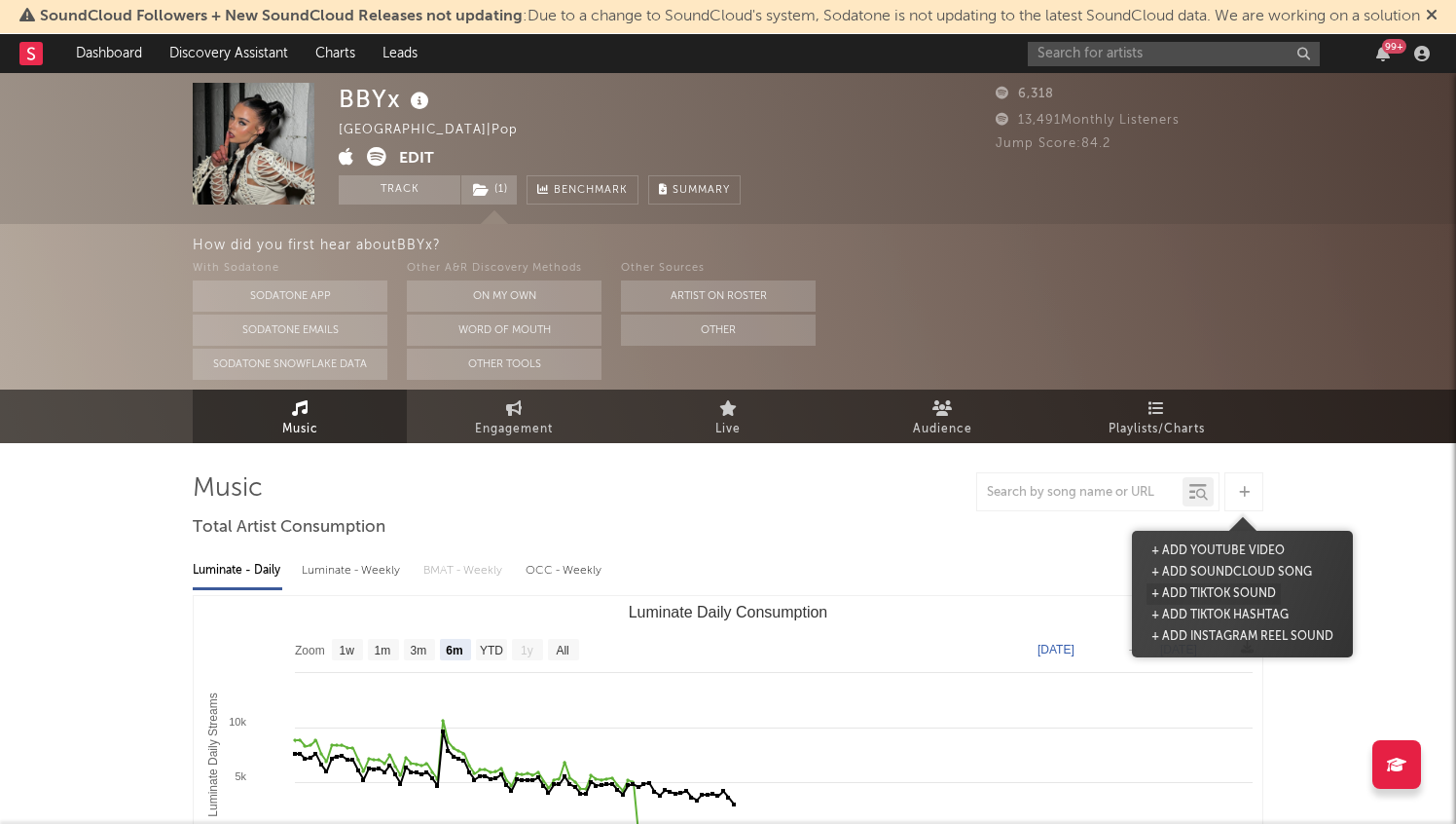
click at [1230, 592] on button "+ Add TikTok Sound" at bounding box center [1214, 594] width 135 height 22
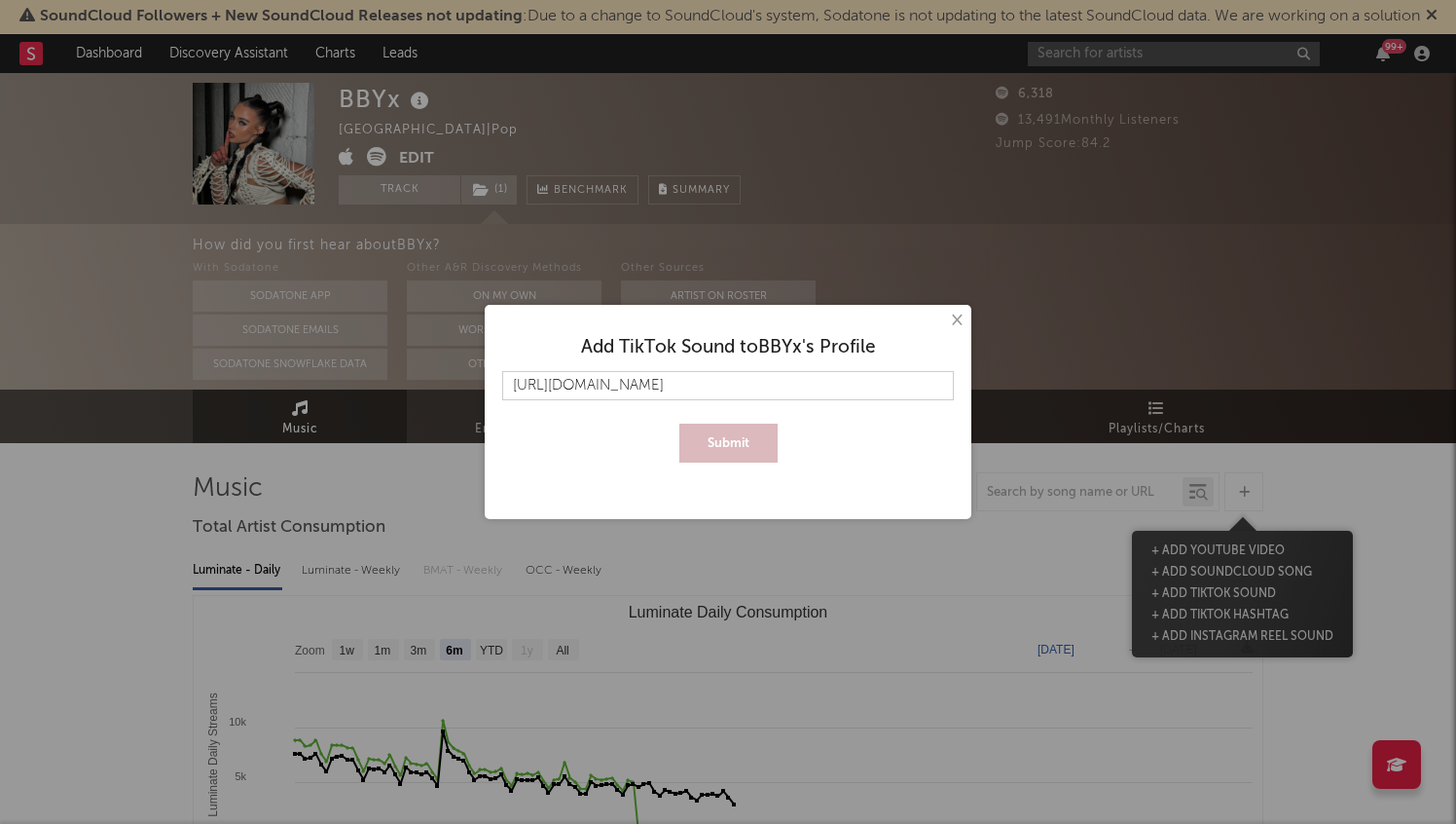
scroll to position [0, 232]
type input "[URL][DOMAIN_NAME]"
click at [747, 437] on button "Submit" at bounding box center [728, 443] width 98 height 39
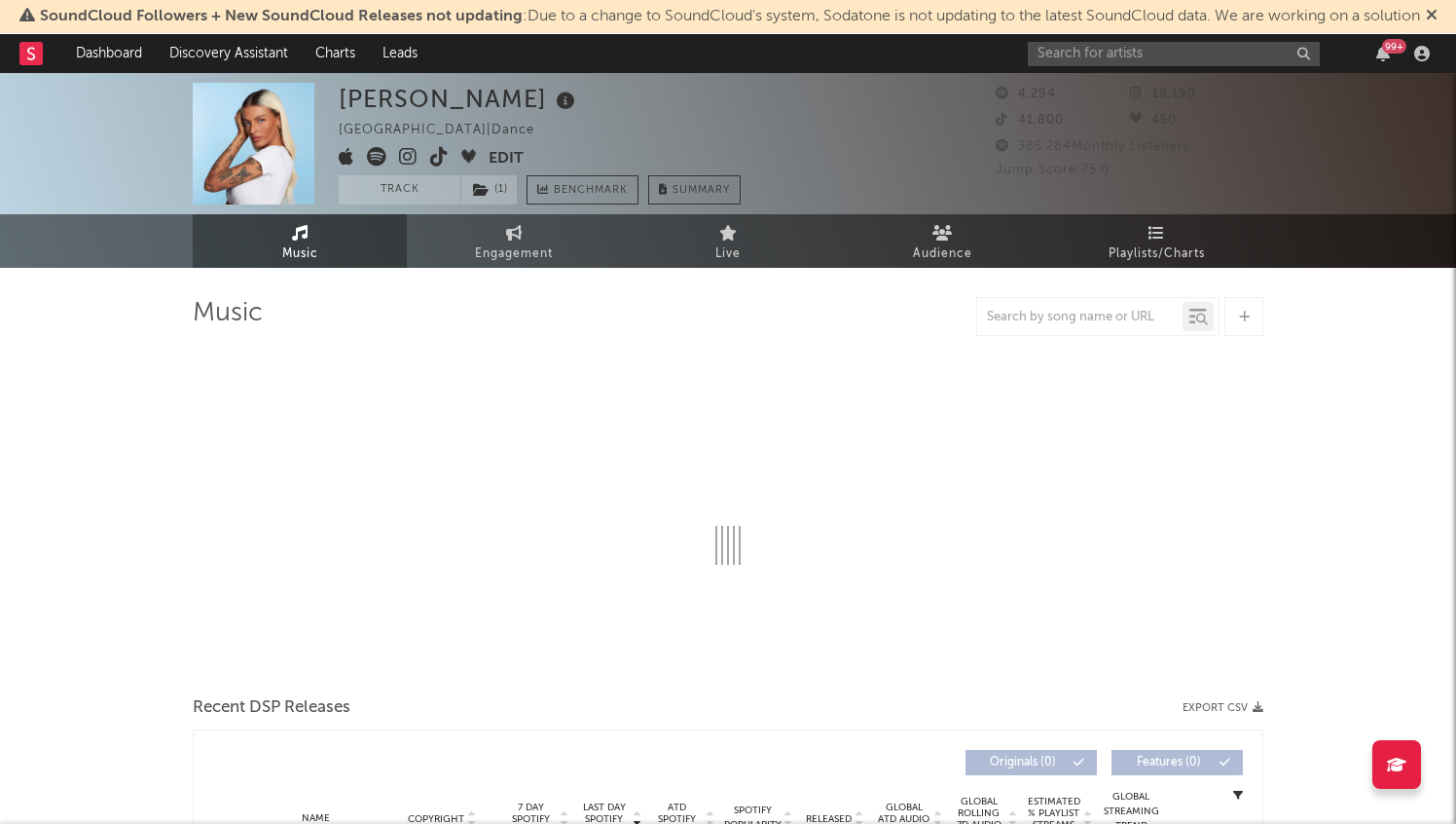
select select "1w"
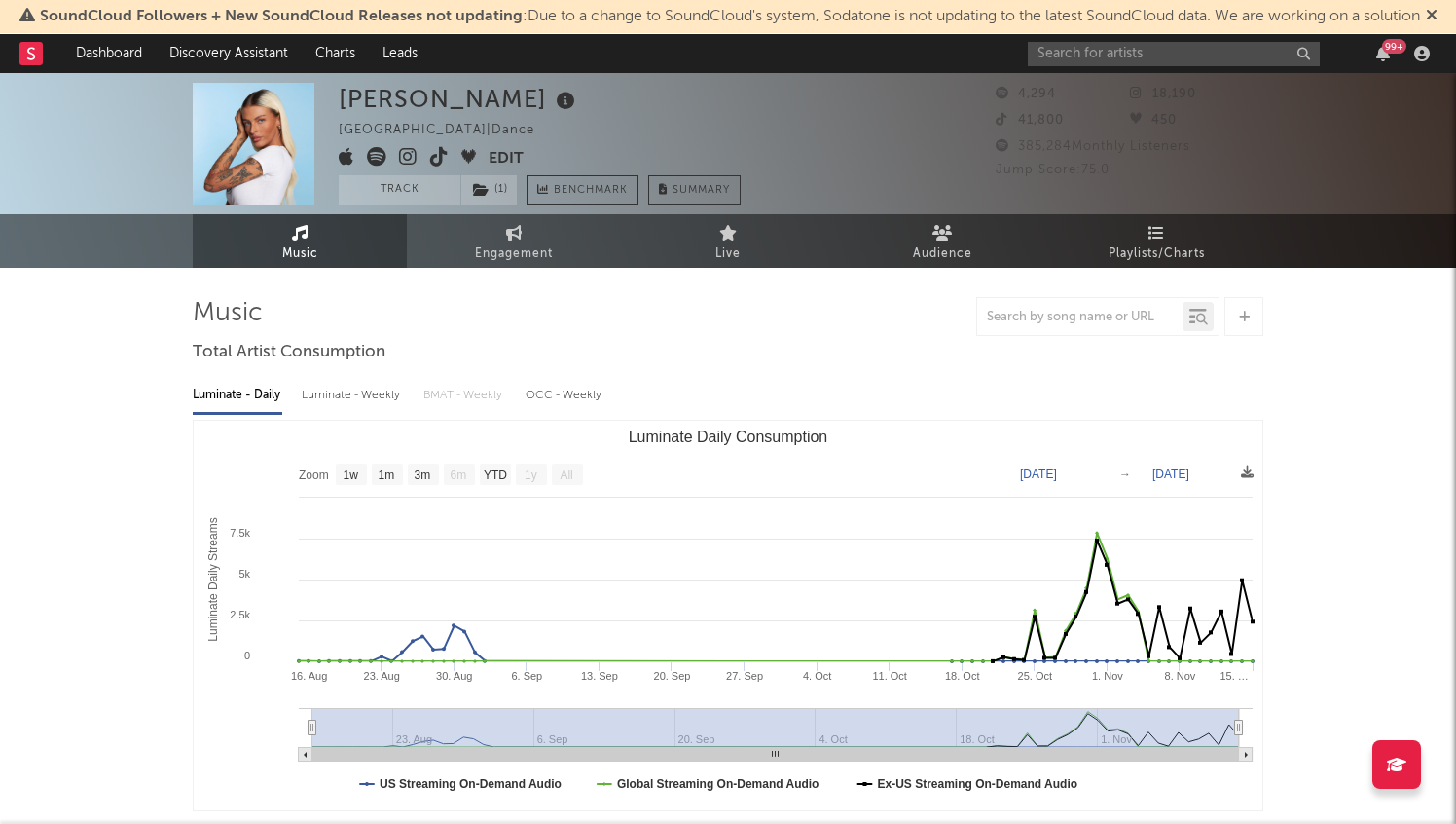
click at [32, 49] on icon at bounding box center [32, 52] width 8 height 13
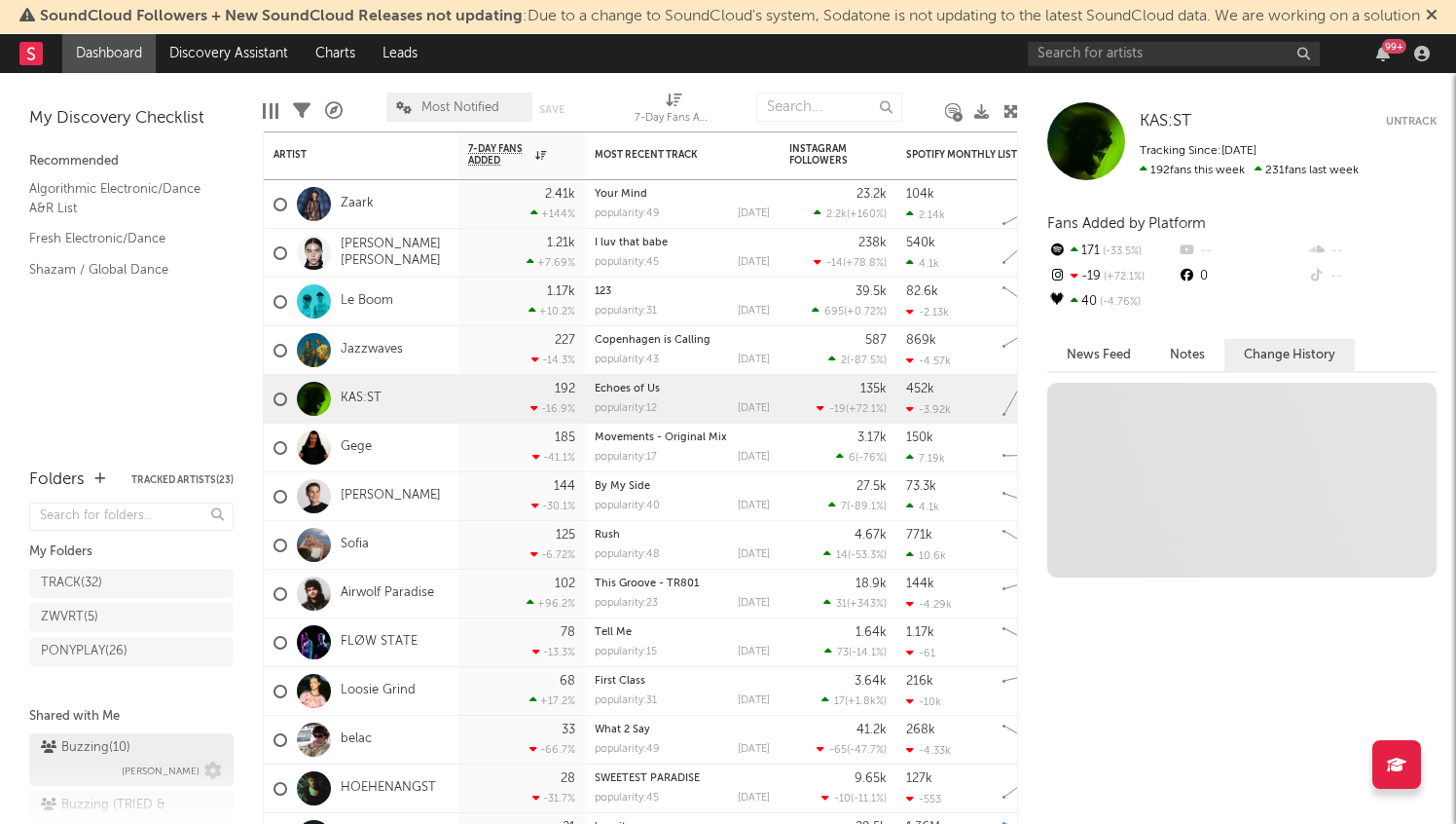
click at [119, 744] on div "Buzzing ( 10 )" at bounding box center [85, 748] width 89 height 24
